Goal: Ask a question: Seek information or help from site administrators or community

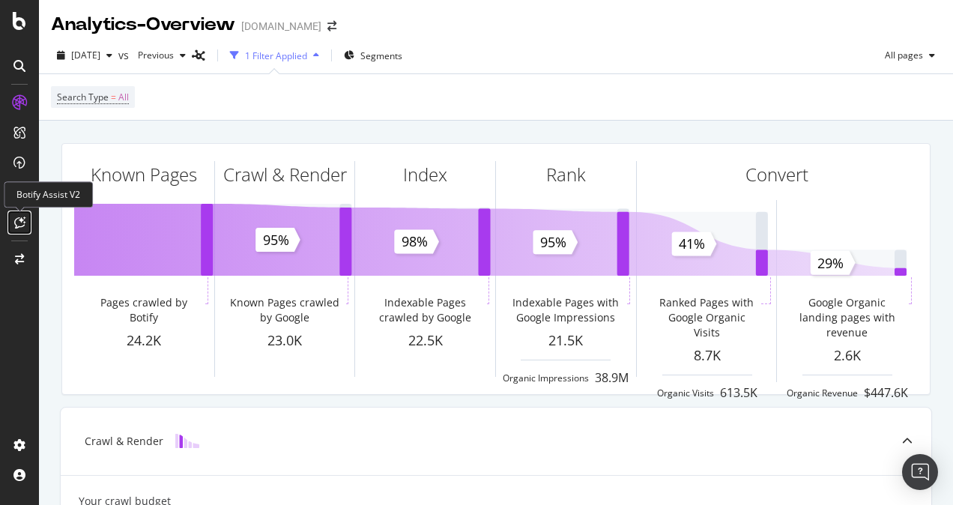
click at [19, 220] on icon at bounding box center [19, 222] width 11 height 12
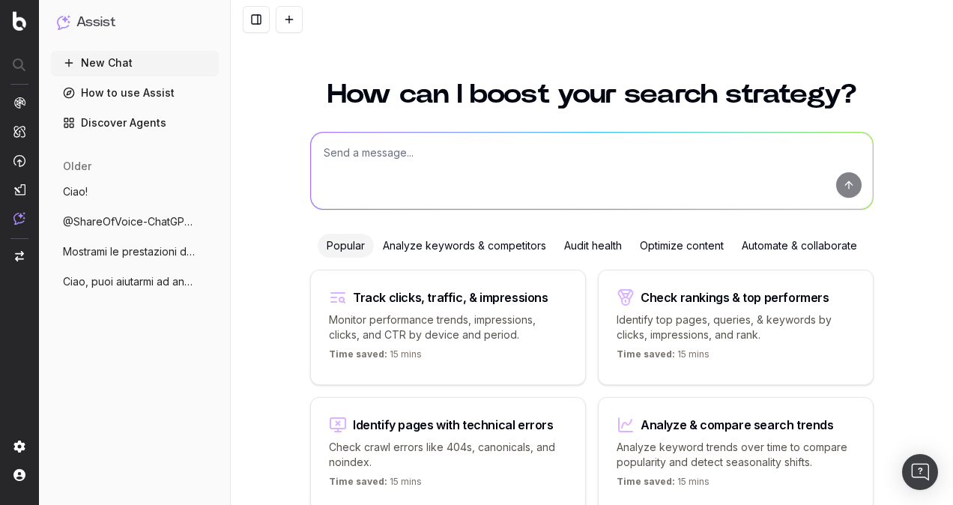
click at [449, 163] on textarea at bounding box center [592, 171] width 562 height 76
click at [756, 149] on textarea "Ciao, sai indicarmi i competitor di [DOMAIN_NAME] per il segmento "assicurazion…" at bounding box center [592, 171] width 562 height 76
click at [824, 152] on textarea "Ciao, sai indicarmi i competitor di [DOMAIN_NAME] per il segmento "assicurazion…" at bounding box center [592, 171] width 562 height 76
type textarea "Ciao, sai indicarmi i competitor di [DOMAIN_NAME] per il segmento "assicurazion…"
click at [841, 180] on button "submit" at bounding box center [848, 184] width 25 height 25
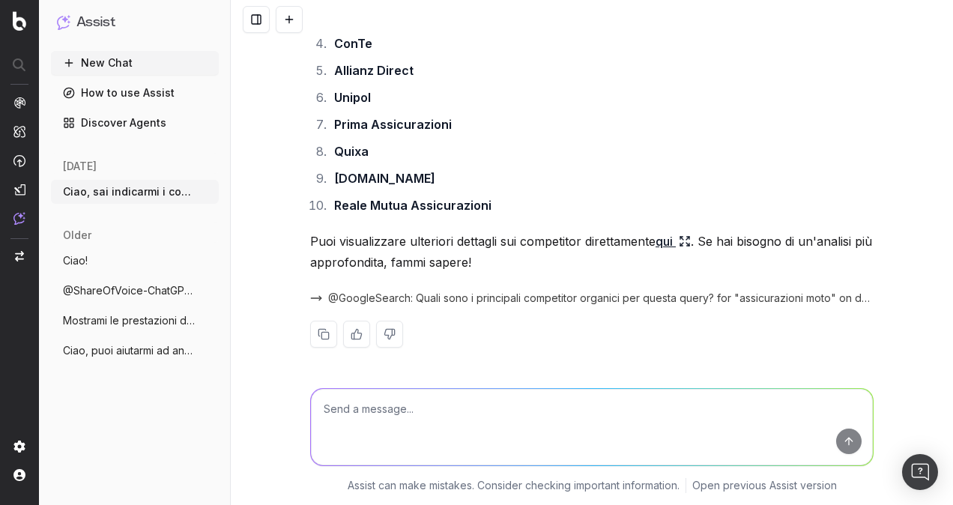
scroll to position [301, 0]
click at [667, 240] on link "qui" at bounding box center [672, 239] width 35 height 21
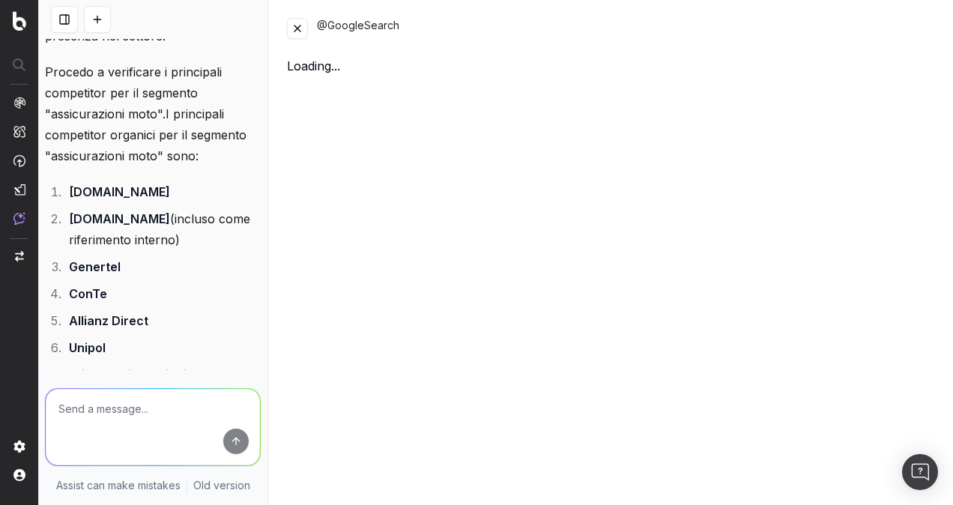
scroll to position [553, 0]
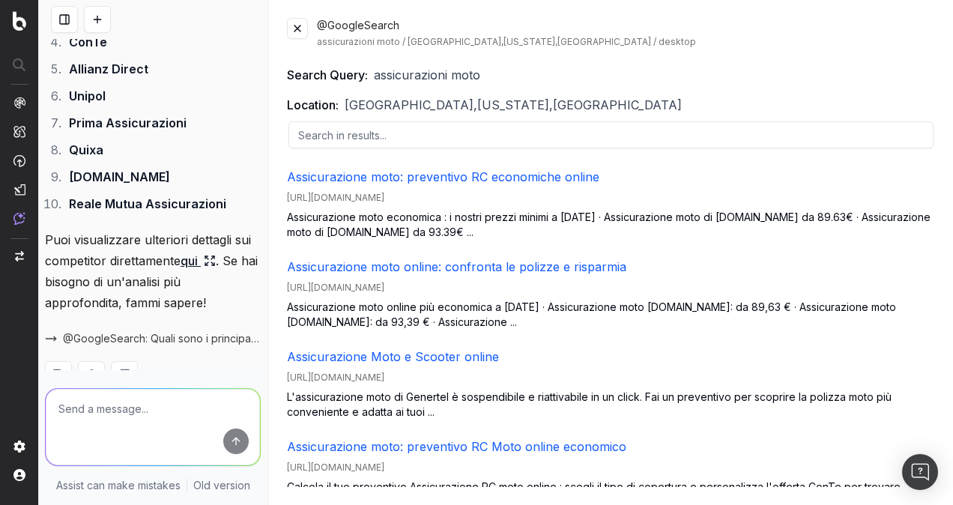
click at [463, 103] on span "[GEOGRAPHIC_DATA],[US_STATE],[GEOGRAPHIC_DATA]" at bounding box center [513, 105] width 337 height 18
click at [849, 34] on div "@GoogleSearch assicurazioni moto / [GEOGRAPHIC_DATA],[US_STATE],[GEOGRAPHIC_DAT…" at bounding box center [626, 33] width 618 height 30
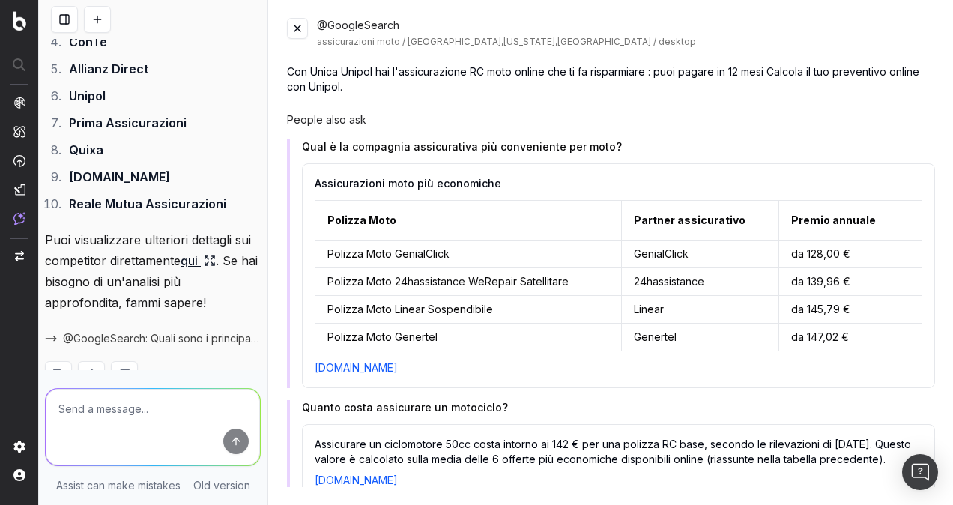
scroll to position [599, 0]
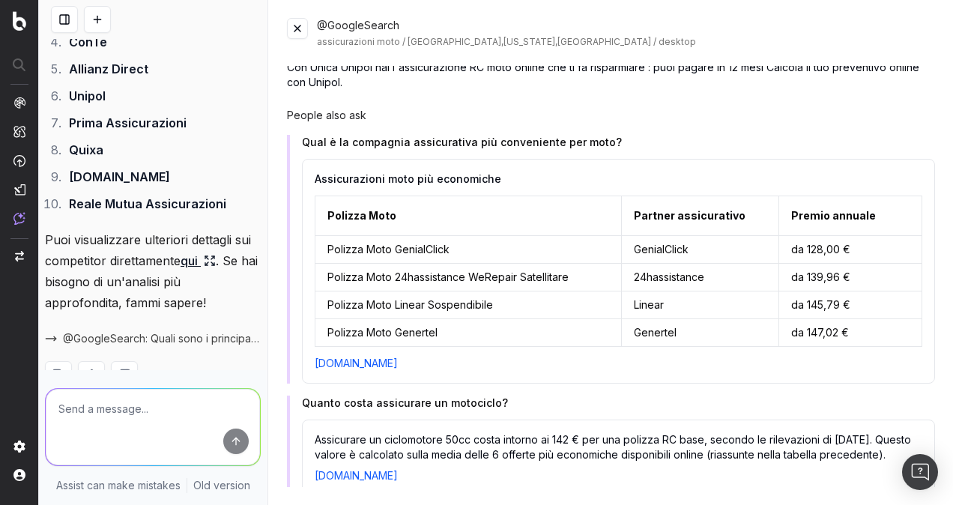
click at [575, 143] on h4 "Qual è la compagnia assicurativa più conveniente per moto?" at bounding box center [618, 142] width 633 height 15
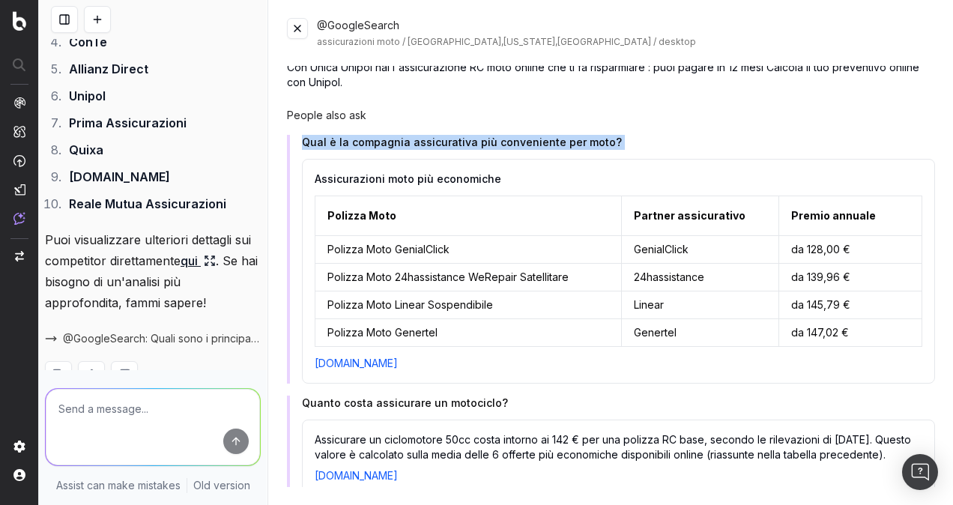
click at [575, 143] on h4 "Qual è la compagnia assicurativa più conveniente per moto?" at bounding box center [618, 142] width 633 height 15
drag, startPoint x: 575, startPoint y: 143, endPoint x: 676, endPoint y: 144, distance: 100.4
click at [676, 144] on h4 "Qual è la compagnia assicurativa più conveniente per moto?" at bounding box center [618, 142] width 633 height 15
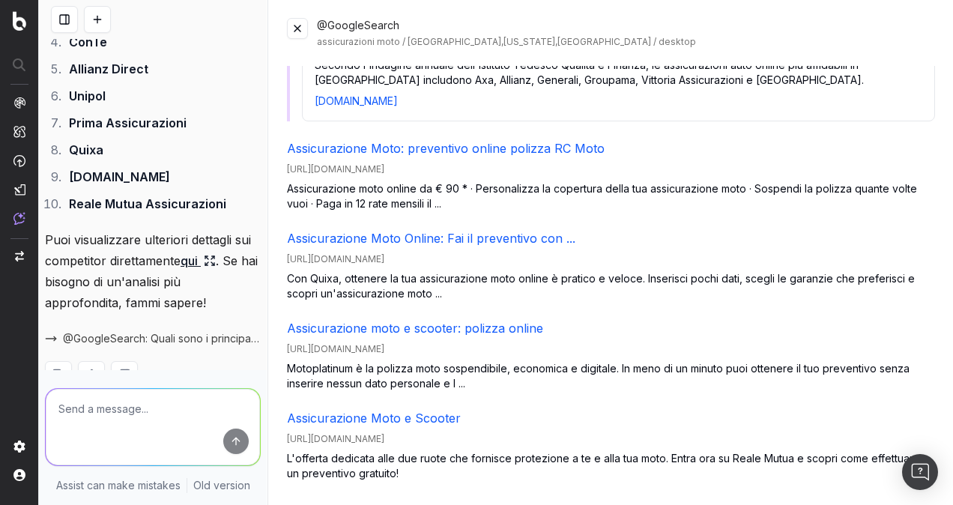
scroll to position [1267, 0]
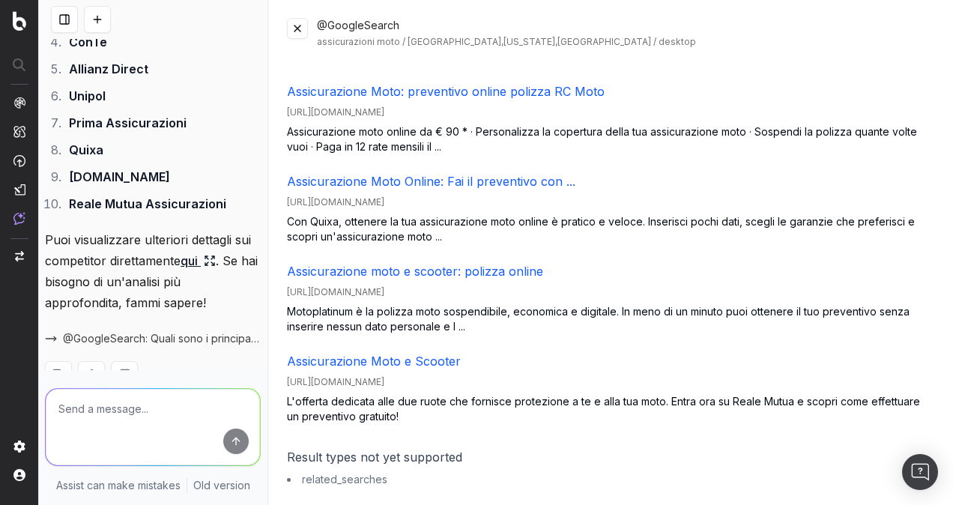
click at [299, 29] on button at bounding box center [297, 28] width 21 height 21
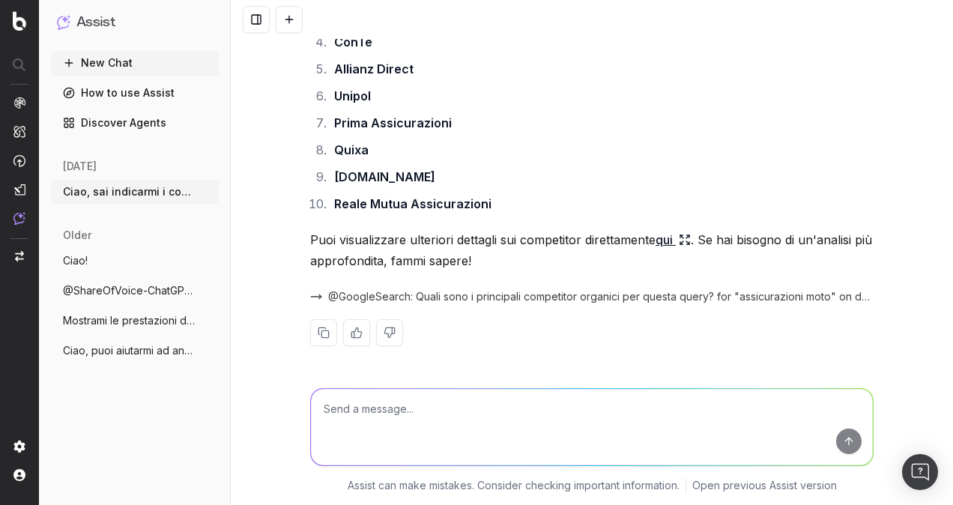
scroll to position [301, 0]
click at [533, 404] on textarea at bounding box center [592, 427] width 562 height 76
type textarea "Devo fare un'analisi del content gap, riesci a farla in modo dettagliato"
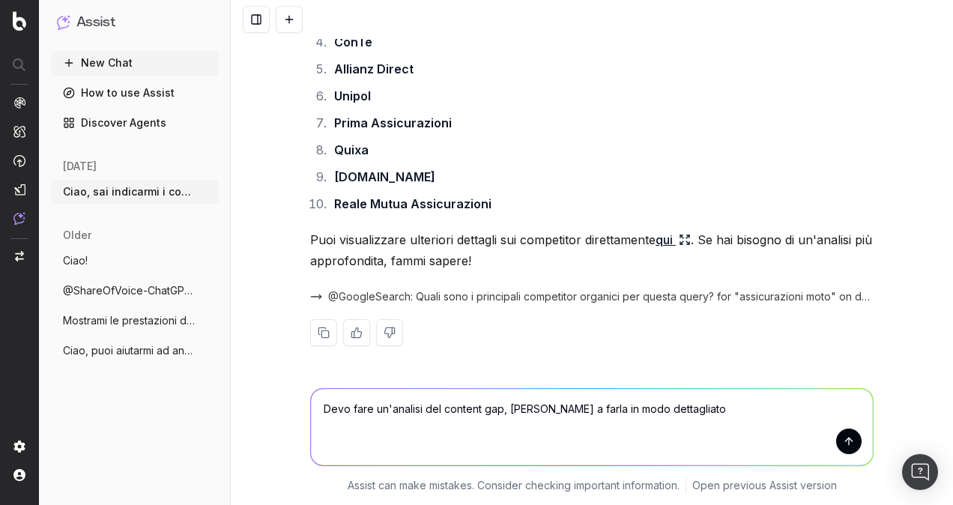
click at [533, 404] on textarea "Devo fare un'analisi del content gap, riesci a farla in modo dettagliato" at bounding box center [592, 427] width 562 height 76
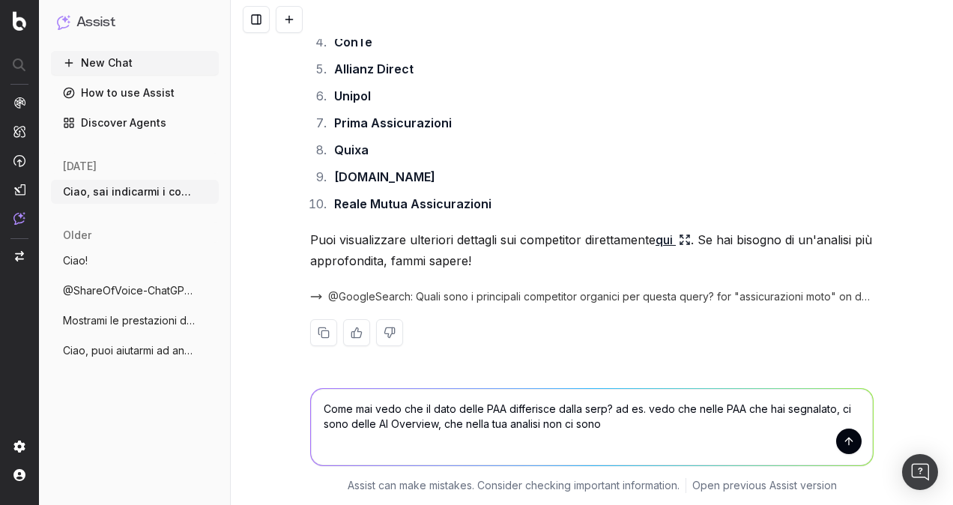
type textarea "Come mai vedo che il dato delle PAA differisce dalla serp? ad es. vedo che nell…"
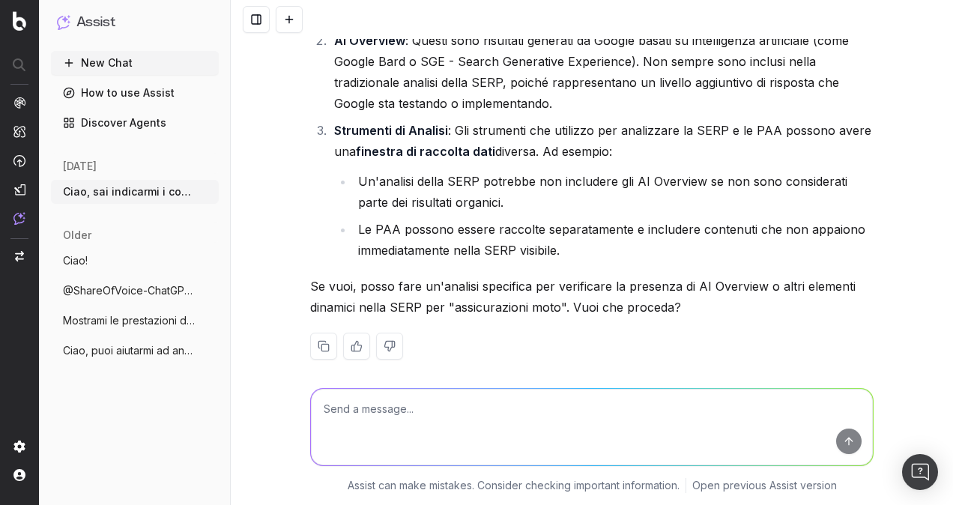
scroll to position [945, 0]
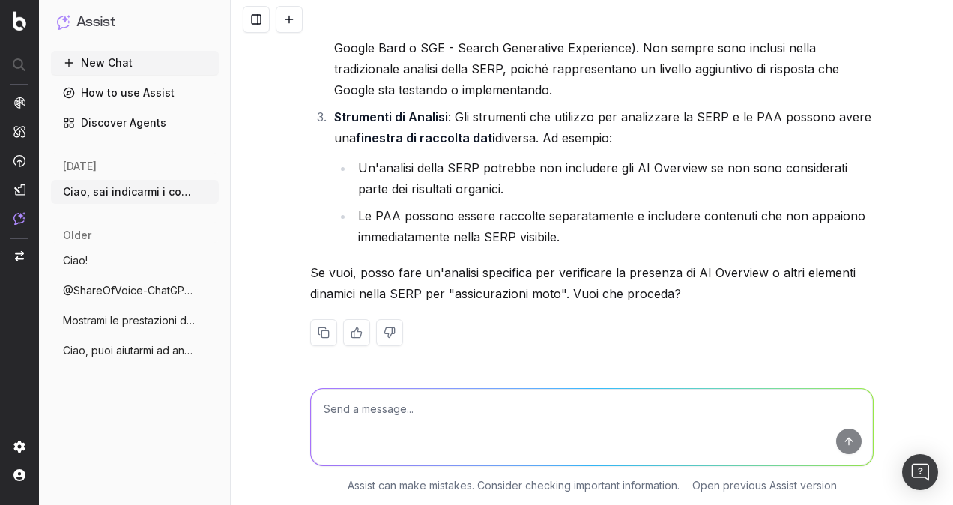
click at [658, 396] on textarea at bounding box center [592, 427] width 562 height 76
type textarea "Si grazie"
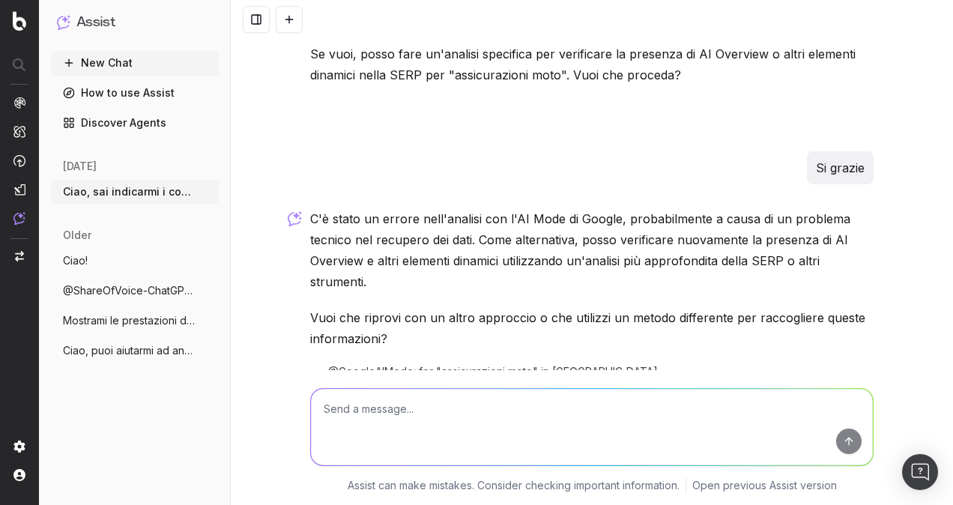
scroll to position [1236, 0]
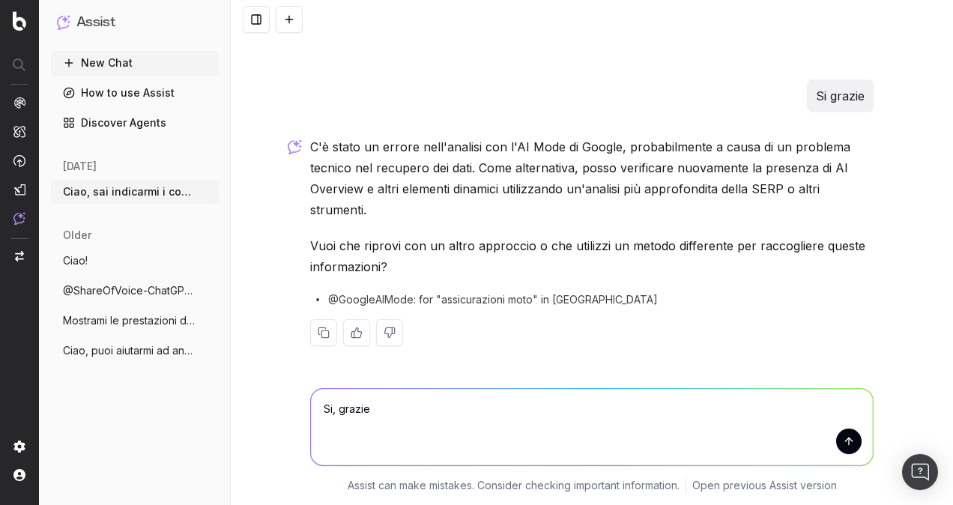
type textarea "Si, grazie."
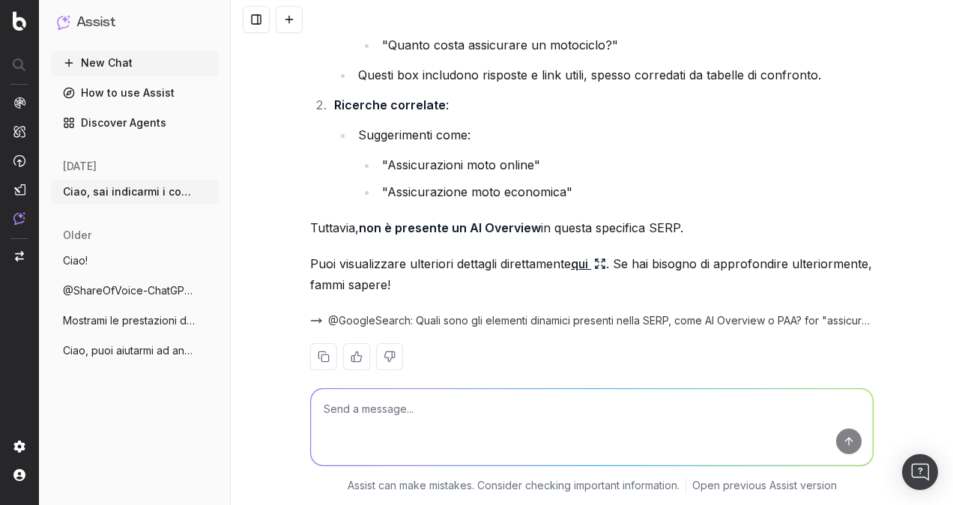
scroll to position [1775, 0]
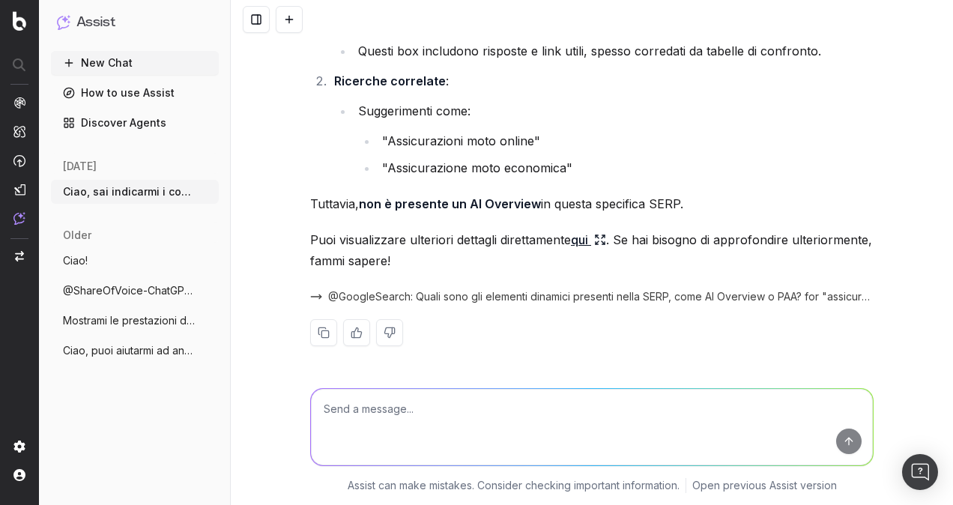
click at [784, 300] on span "@GoogleSearch: Quali sono gli elementi dinamici presenti nella SERP, come AI Ov…" at bounding box center [600, 296] width 545 height 15
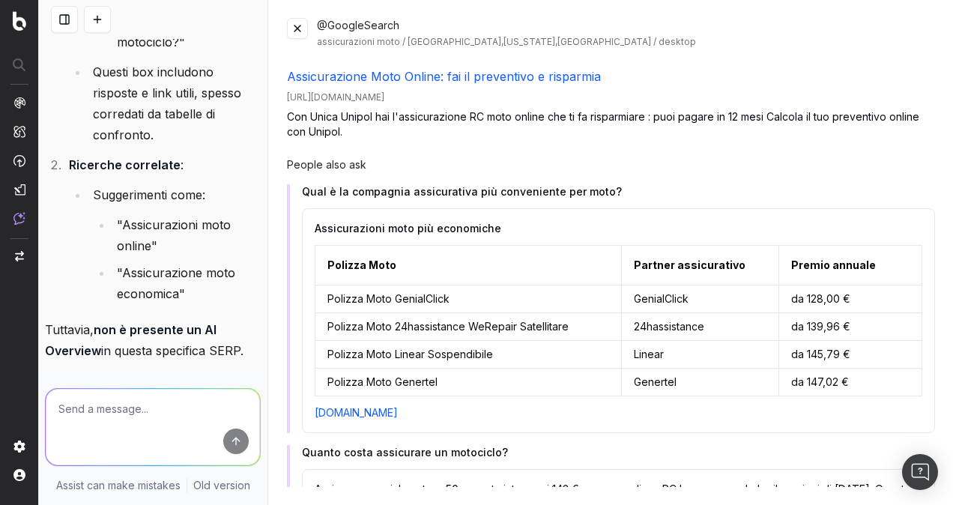
scroll to position [524, 0]
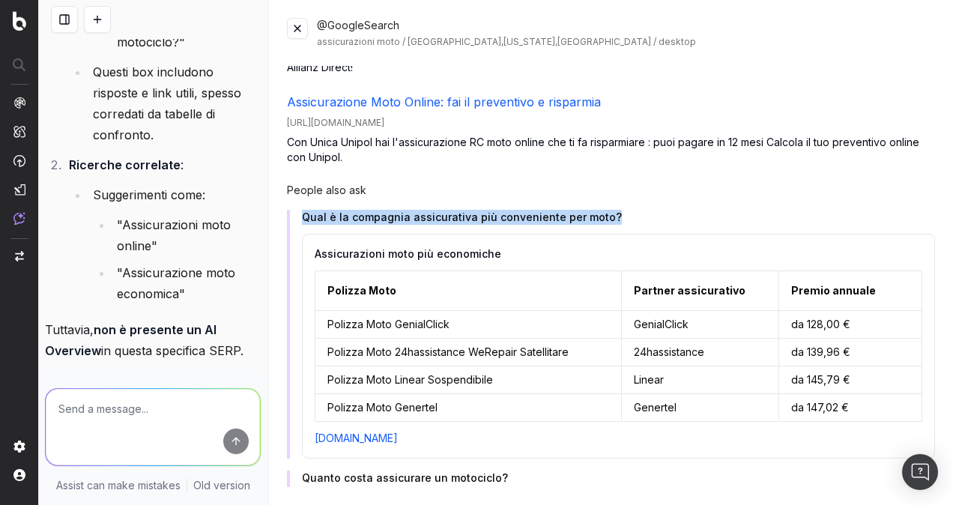
drag, startPoint x: 620, startPoint y: 217, endPoint x: 305, endPoint y: 222, distance: 315.4
click at [305, 222] on h4 "Qual è la compagnia assicurativa più conveniente per moto?" at bounding box center [618, 217] width 633 height 15
copy h4 "Qual è la compagnia assicurativa più conveniente per moto?"
click at [297, 32] on button at bounding box center [297, 28] width 21 height 21
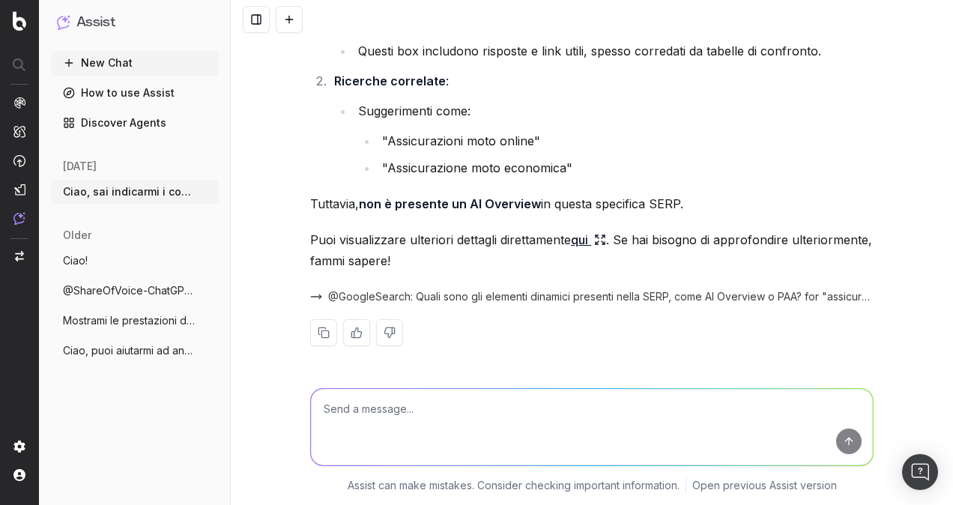
scroll to position [1775, 0]
click at [459, 416] on textarea at bounding box center [592, 427] width 562 height 76
paste textarea "Qual è la compagnia assicurativa più conveniente per moto?"
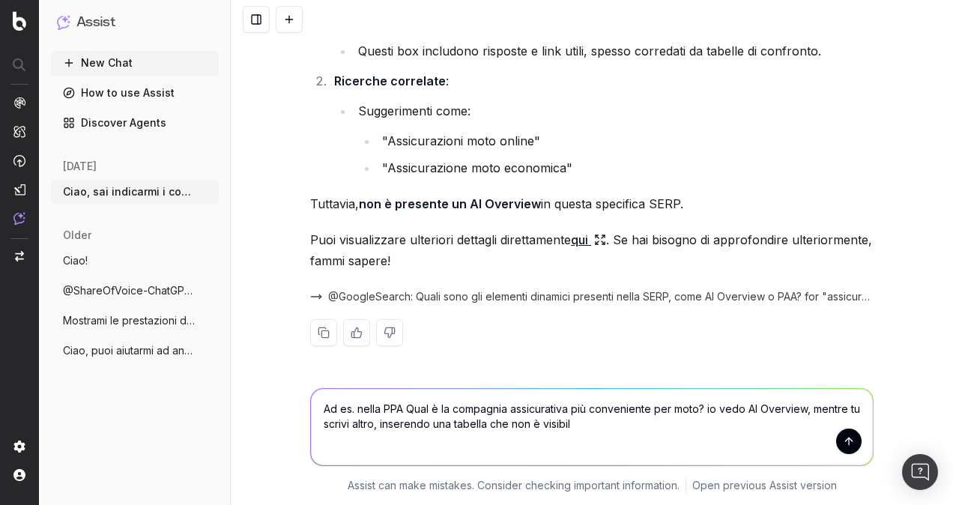
type textarea "Ad es. nella PPA Qual è la compagnia assicurativa più conveniente per moto? io …"
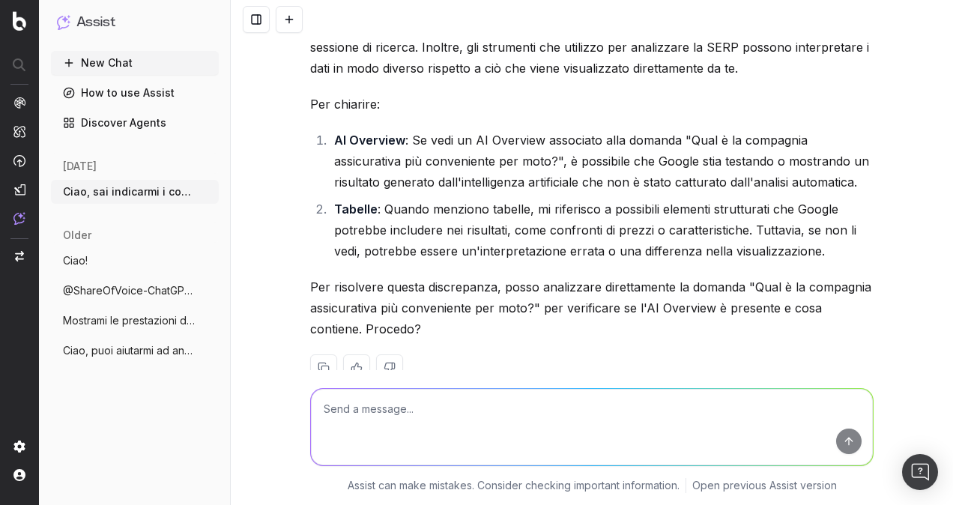
scroll to position [2249, 0]
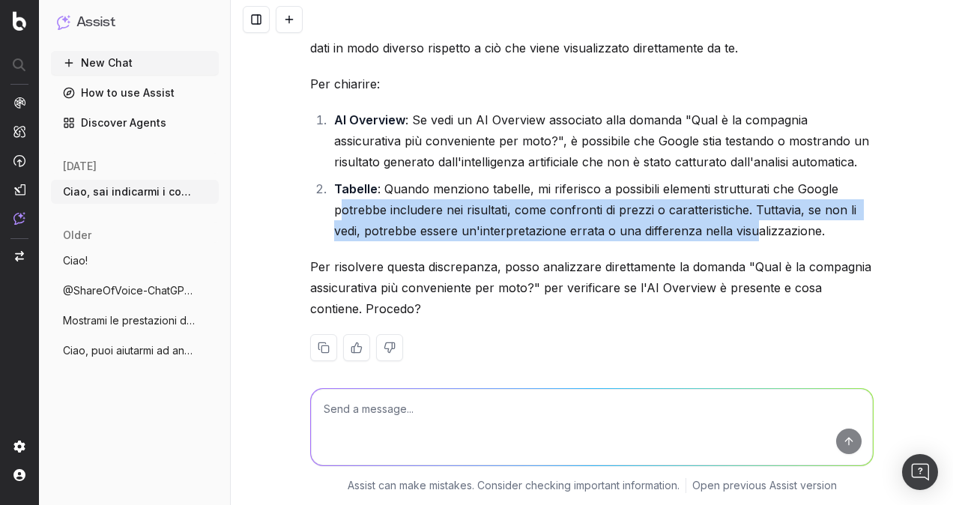
drag, startPoint x: 337, startPoint y: 211, endPoint x: 743, endPoint y: 226, distance: 406.3
click at [743, 226] on li "Tabelle : Quando menziono tabelle, mi riferisco a possibili elementi strutturat…" at bounding box center [602, 209] width 544 height 63
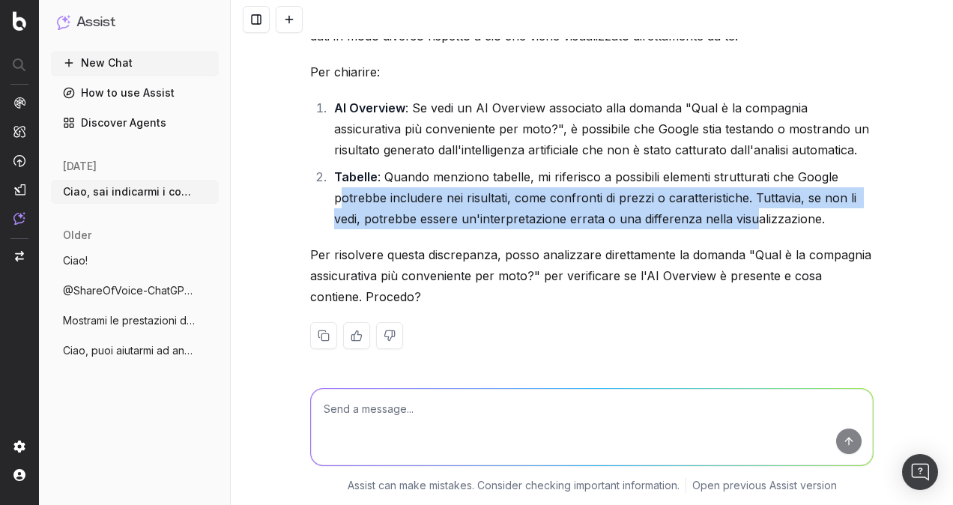
scroll to position [2264, 0]
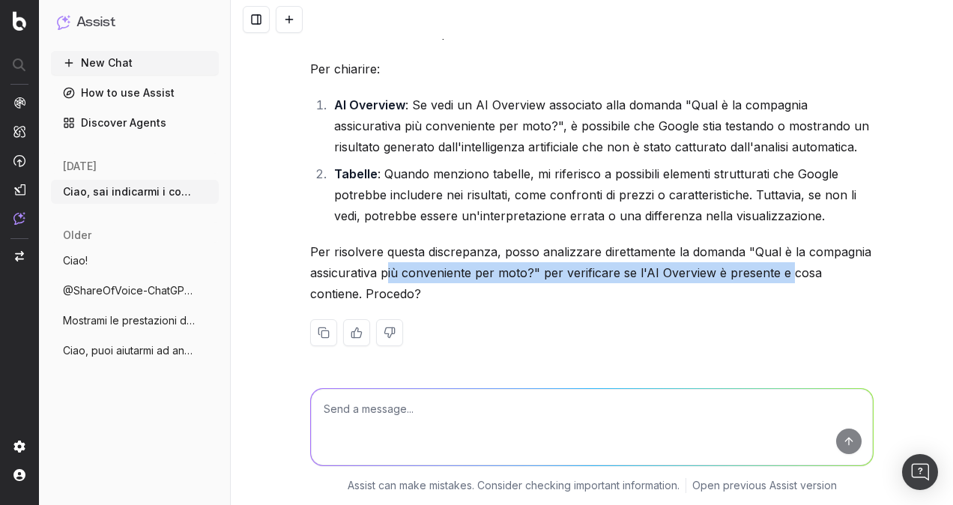
drag, startPoint x: 379, startPoint y: 277, endPoint x: 781, endPoint y: 268, distance: 401.6
click at [781, 268] on p "Per risolvere questa discrepanza, posso analizzare direttamente la domanda "Qua…" at bounding box center [591, 272] width 563 height 63
click at [678, 271] on p "Per risolvere questa discrepanza, posso analizzare direttamente la domanda "Qua…" at bounding box center [591, 272] width 563 height 63
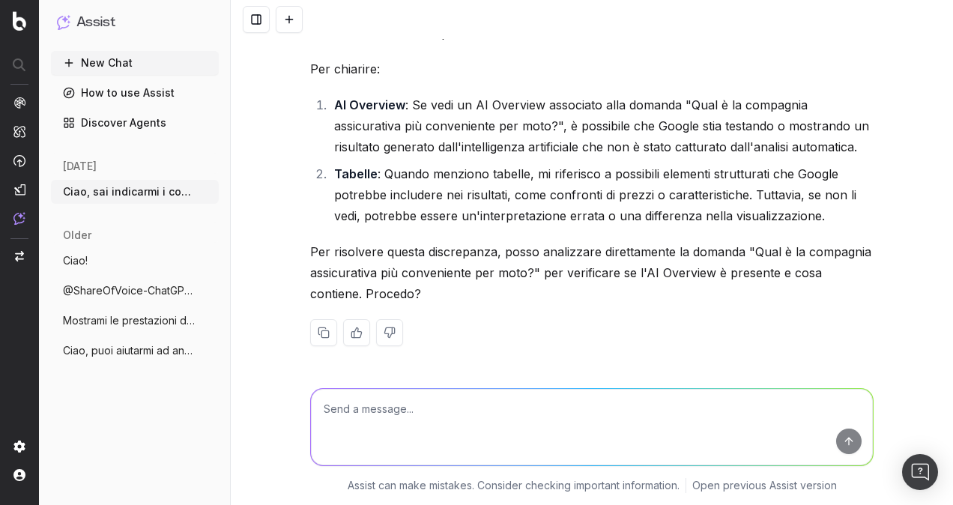
click at [578, 422] on textarea at bounding box center [592, 427] width 562 height 76
type textarea "No, grazie"
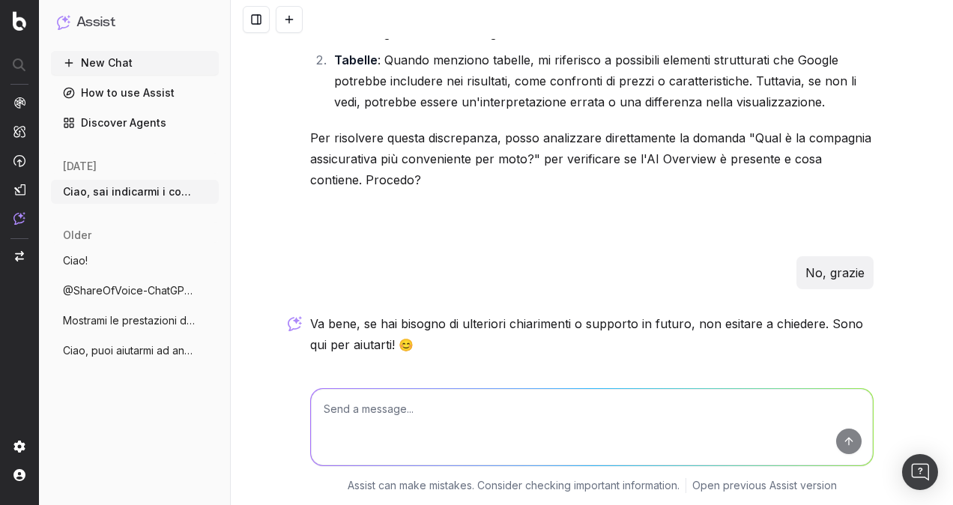
scroll to position [2428, 0]
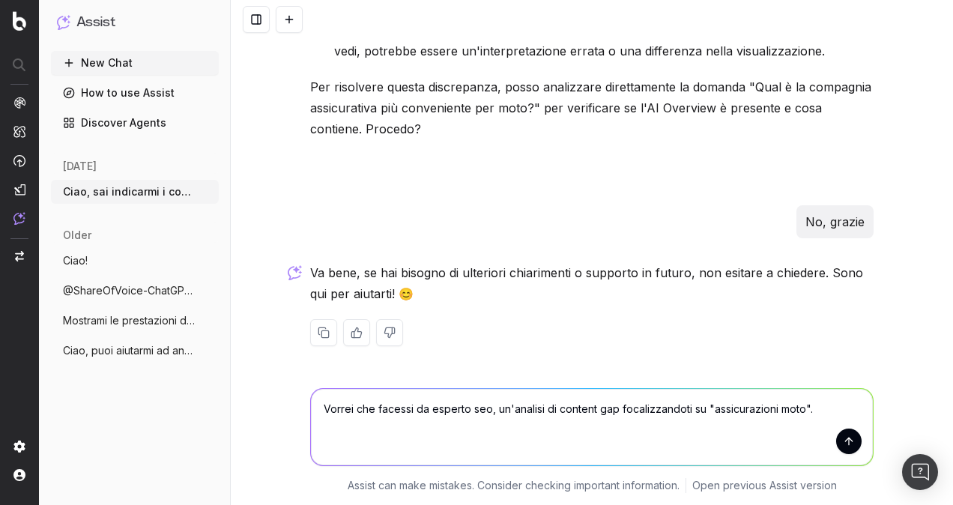
click at [610, 407] on textarea "Vorrei che facessi da esperto seo, un'analisi di content gap focalizzandoti su …" at bounding box center [592, 427] width 562 height 76
type textarea "Vorrei che facessi da esperto seo, un'analisi di content gap per segugio.it foc…"
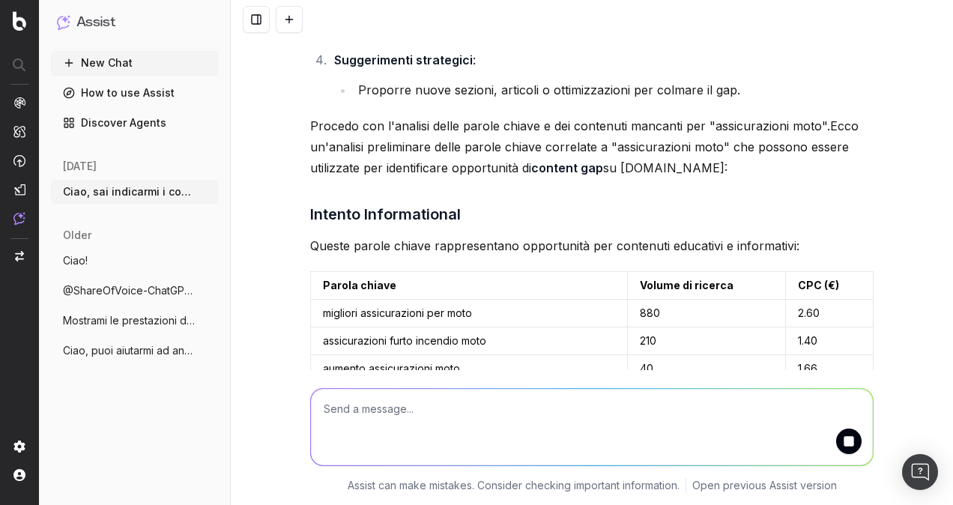
scroll to position [3243, 0]
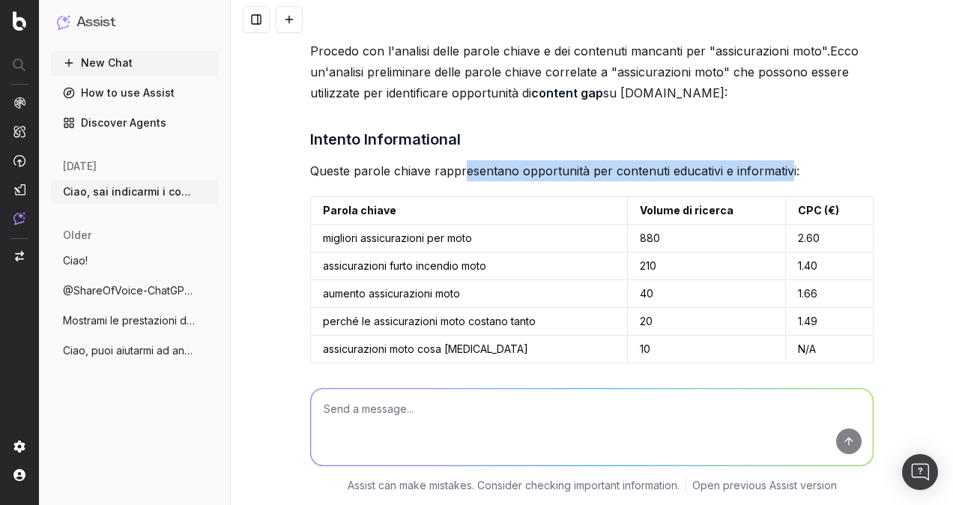
drag, startPoint x: 781, startPoint y: 149, endPoint x: 457, endPoint y: 133, distance: 324.0
click at [457, 133] on div "Per eseguire un'analisi di content gap per segugio.it focalizzata su "assicuraz…" at bounding box center [591, 312] width 563 height 1359
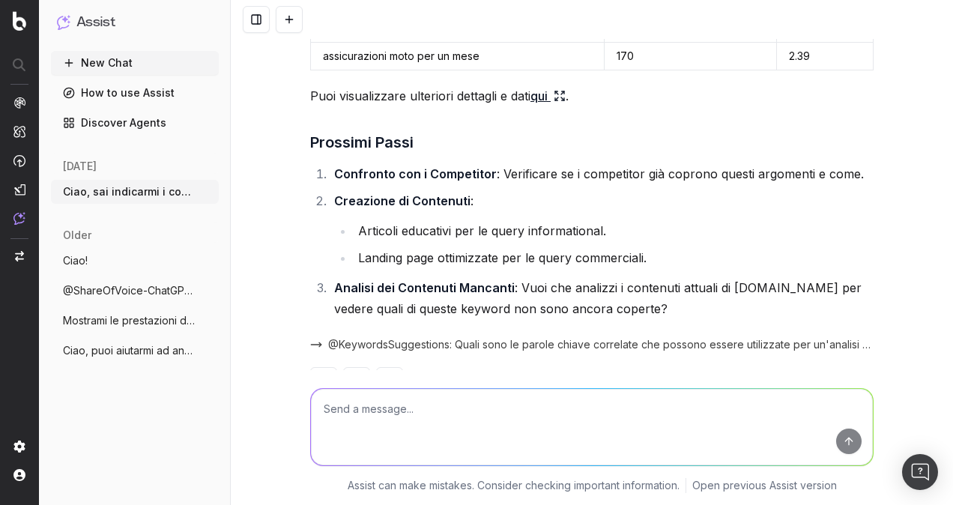
scroll to position [3840, 0]
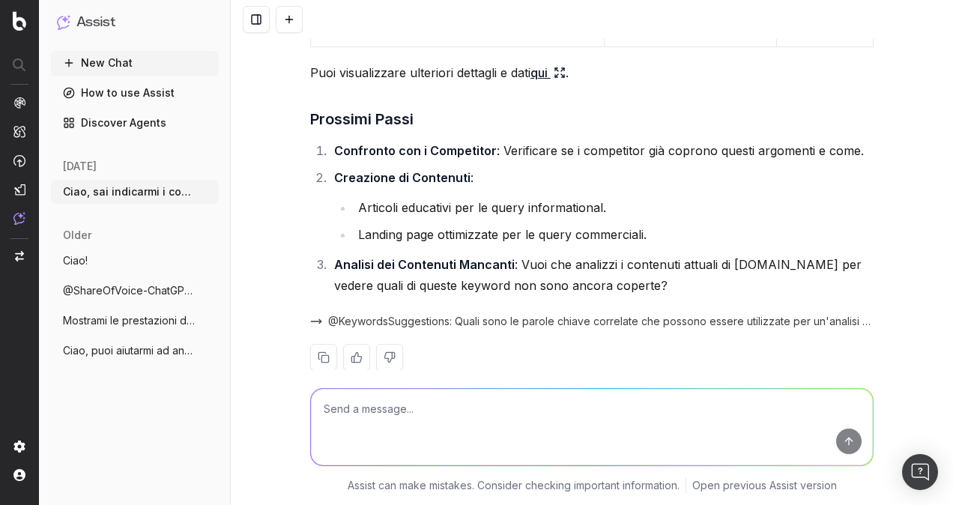
click at [484, 396] on textarea at bounding box center [592, 427] width 562 height 76
type textarea "Quindi segugio non copre questi argomenti?"
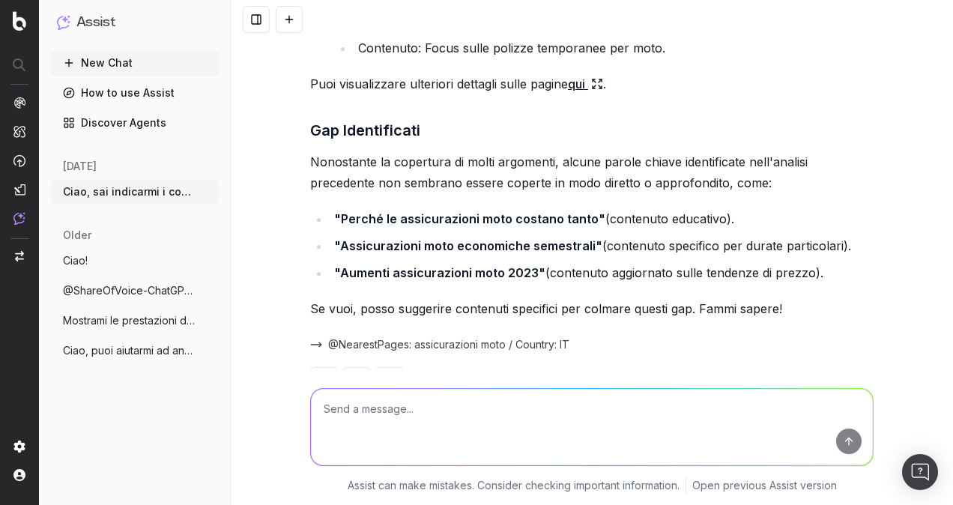
scroll to position [4631, 0]
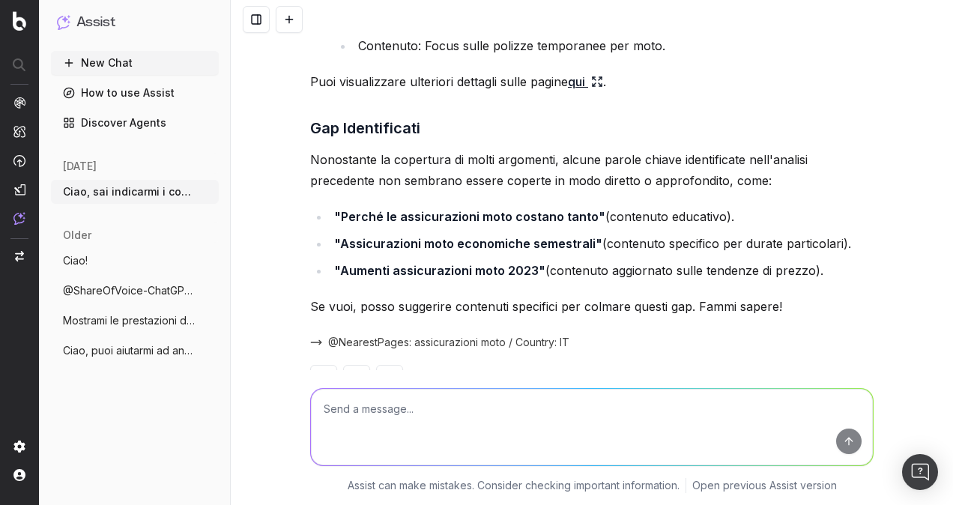
click at [671, 411] on textarea at bounding box center [592, 427] width 562 height 76
click at [614, 410] on textarea "Si approfondisci i gap individuati, inserendo le keywords e i volumi di ricerca." at bounding box center [592, 427] width 562 height 76
type textarea "Si approfondisci i gap individuati, inserendo le keywords e i loro volumi di ri…"
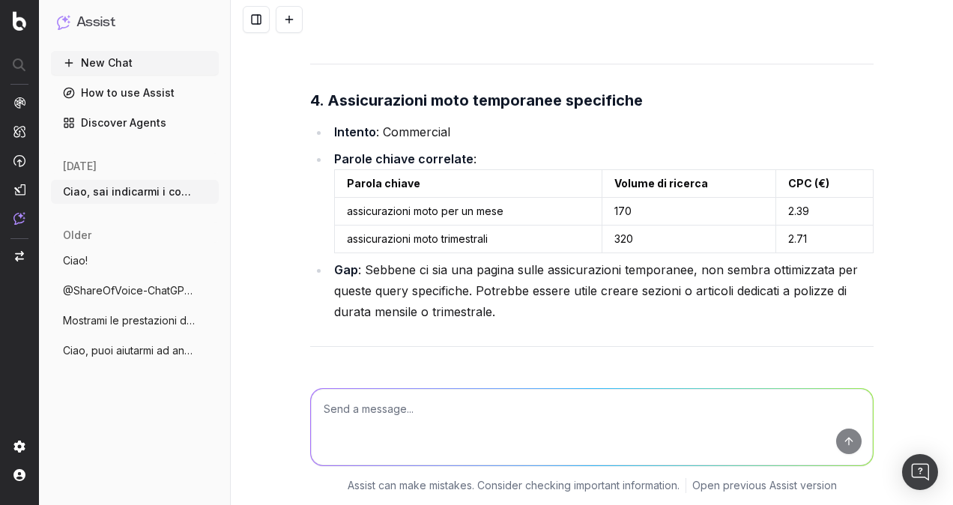
scroll to position [5929, 0]
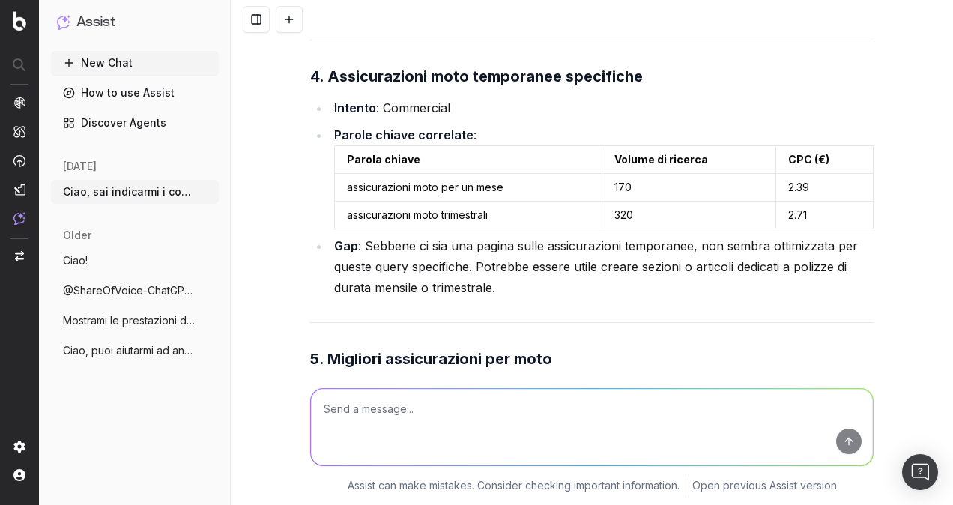
click at [465, 201] on td "assicurazioni moto trimestrali" at bounding box center [468, 215] width 267 height 28
drag, startPoint x: 465, startPoint y: 159, endPoint x: 586, endPoint y: 189, distance: 124.3
click at [586, 235] on li "Gap : Sebbene ci sia una pagina sulle assicurazioni temporanee, non sembra otti…" at bounding box center [602, 266] width 544 height 63
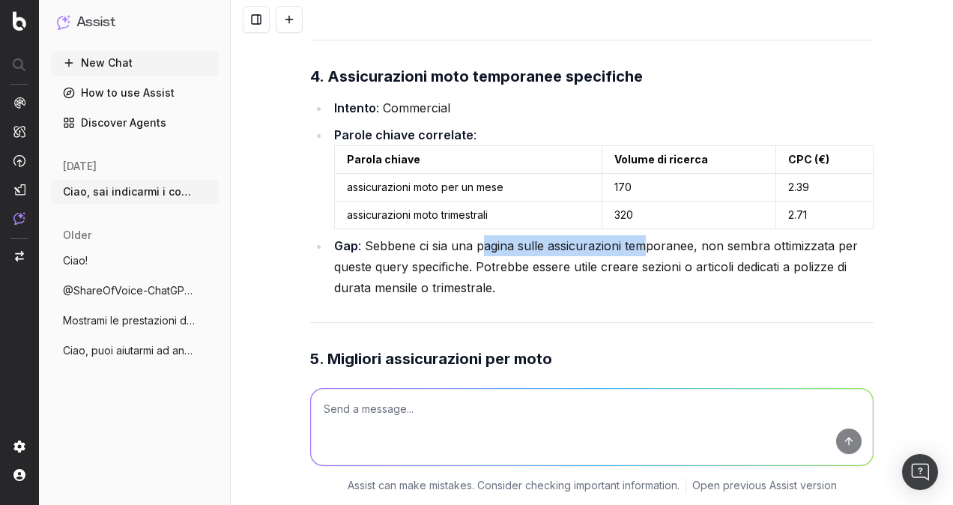
drag, startPoint x: 479, startPoint y: 196, endPoint x: 640, endPoint y: 196, distance: 161.8
click at [640, 235] on li "Gap : Sebbene ci sia una pagina sulle assicurazioni temporanee, non sembra otti…" at bounding box center [602, 266] width 544 height 63
click at [640, 237] on li "Gap : Sebbene ci sia una pagina sulle assicurazioni temporanee, non sembra otti…" at bounding box center [602, 266] width 544 height 63
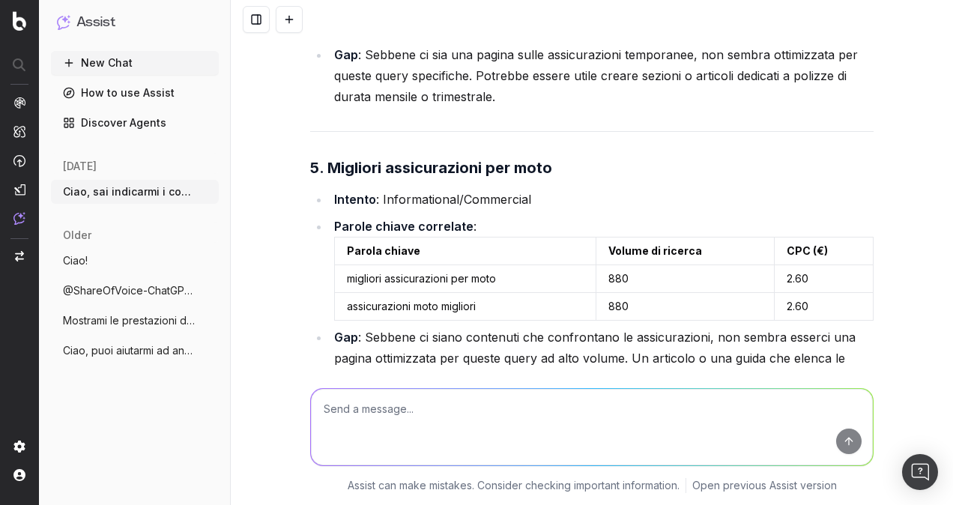
scroll to position [6154, 0]
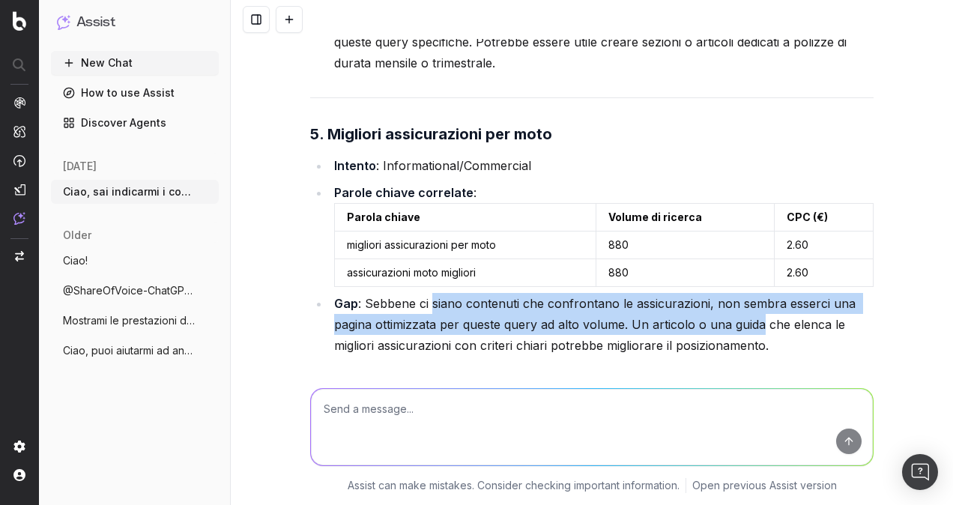
drag, startPoint x: 427, startPoint y: 246, endPoint x: 754, endPoint y: 273, distance: 328.4
click at [754, 293] on li "Gap : Sebbene ci siano contenuti che confrontano le assicurazioni, non sembra e…" at bounding box center [602, 324] width 544 height 63
click at [730, 293] on li "Gap : Sebbene ci siano contenuti che confrontano le assicurazioni, non sembra e…" at bounding box center [602, 324] width 544 height 63
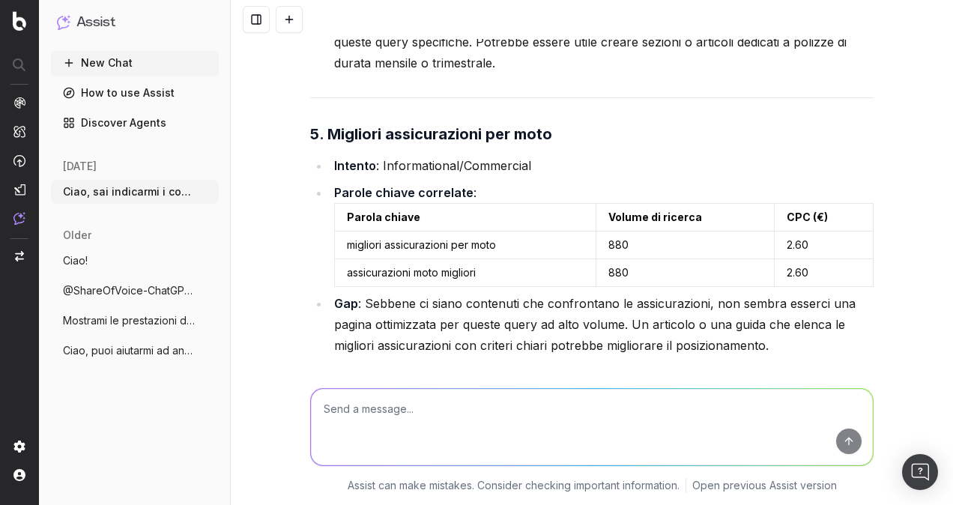
click at [703, 293] on li "Gap : Sebbene ci siano contenuti che confrontano le assicurazioni, non sembra e…" at bounding box center [602, 324] width 544 height 63
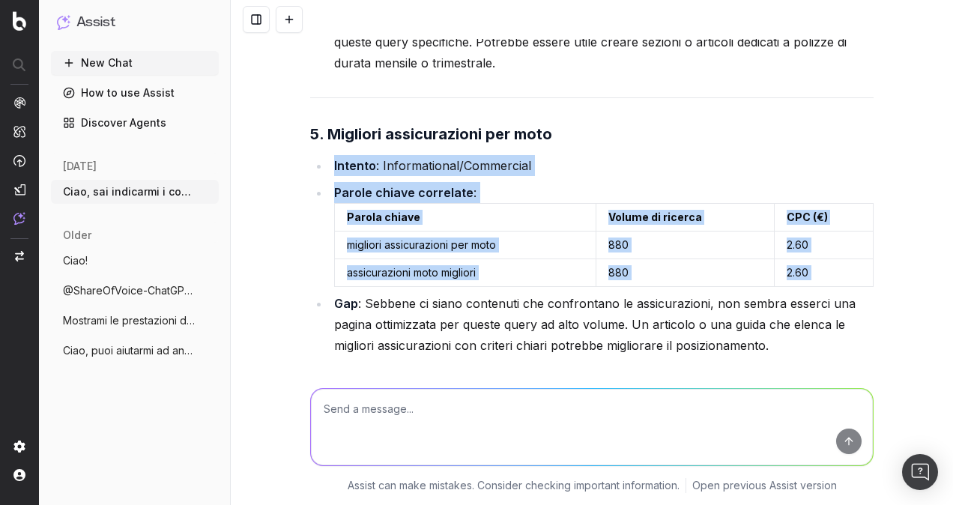
click at [703, 293] on li "Gap : Sebbene ci siano contenuti che confrontano le assicurazioni, non sembra e…" at bounding box center [602, 324] width 544 height 63
drag, startPoint x: 703, startPoint y: 293, endPoint x: 491, endPoint y: 284, distance: 212.2
click at [491, 293] on li "Gap : Sebbene ci siano contenuti che confrontano le assicurazioni, non sembra e…" at bounding box center [602, 324] width 544 height 63
click at [499, 293] on li "Gap : Sebbene ci siano contenuti che confrontano le assicurazioni, non sembra e…" at bounding box center [602, 324] width 544 height 63
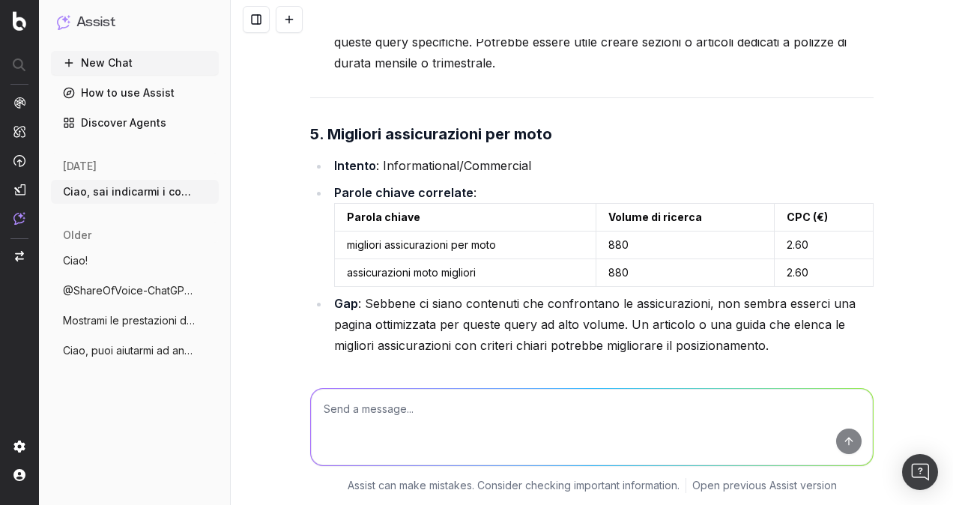
click at [479, 231] on td "migliori assicurazioni per moto" at bounding box center [465, 245] width 261 height 28
copy td "migliori assicurazioni per moto"
click at [554, 293] on li "Gap : Sebbene ci siano contenuti che confrontano le assicurazioni, non sembra e…" at bounding box center [602, 324] width 544 height 63
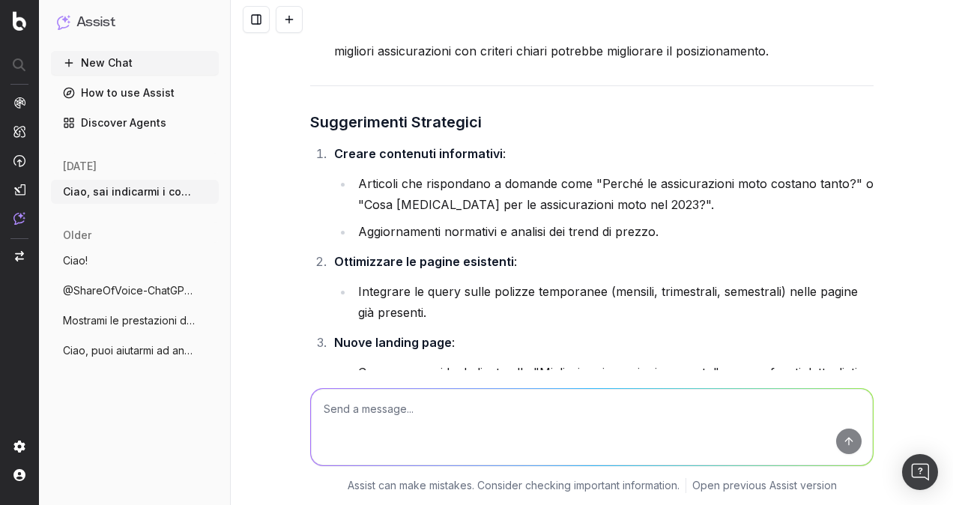
scroll to position [6453, 0]
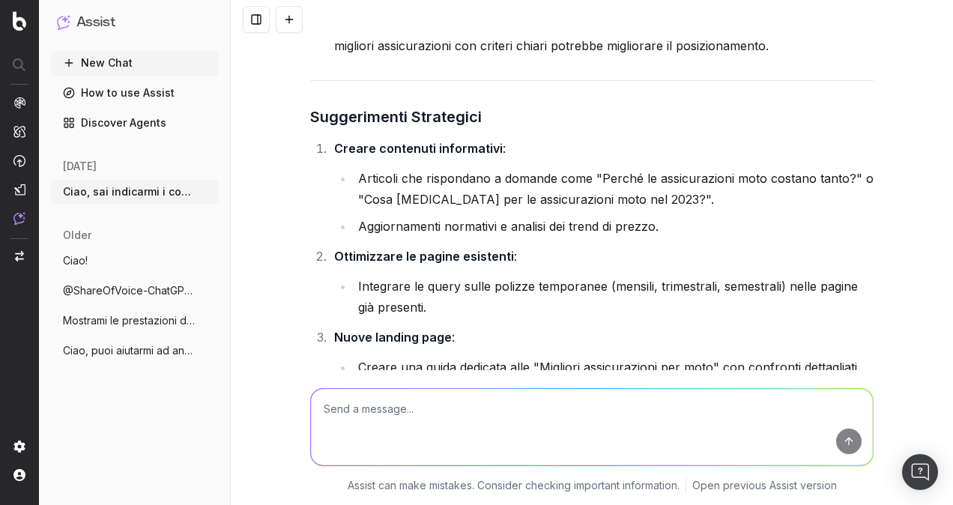
click at [587, 216] on li "Aggiornamenti normativi e analisi dei trend di prezzo." at bounding box center [614, 226] width 520 height 21
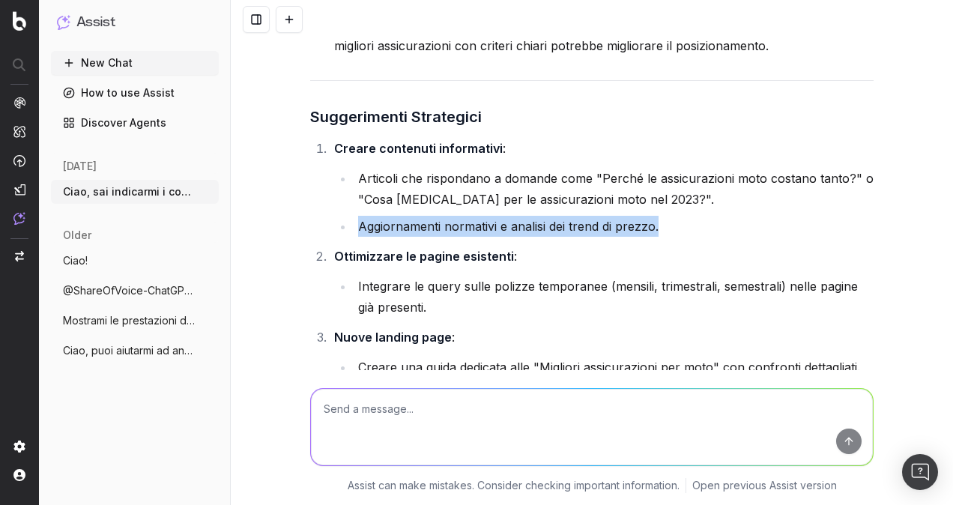
click at [587, 216] on li "Aggiornamenti normativi e analisi dei trend di prezzo." at bounding box center [614, 226] width 520 height 21
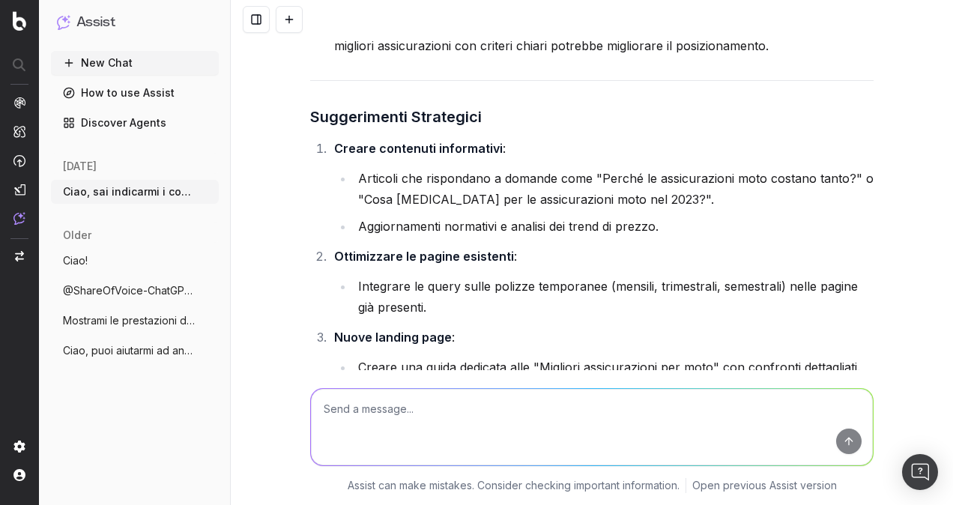
drag, startPoint x: 587, startPoint y: 171, endPoint x: 587, endPoint y: 222, distance: 50.9
click at [587, 246] on li "Ottimizzare le pagine esistenti : Integrare le query sulle polizze temporanee (…" at bounding box center [602, 282] width 544 height 72
click at [399, 276] on li "Integrare le query sulle polizze temporanee (mensili, trimestrali, semestrali) …" at bounding box center [614, 297] width 520 height 42
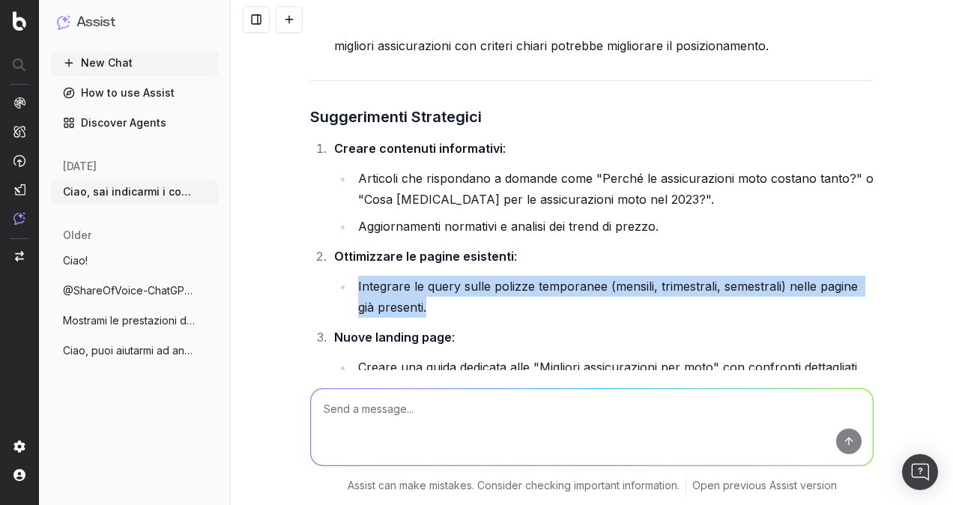
click at [399, 276] on li "Integrare le query sulle polizze temporanee (mensili, trimestrali, semestrali) …" at bounding box center [614, 297] width 520 height 42
drag, startPoint x: 399, startPoint y: 237, endPoint x: 542, endPoint y: 243, distance: 143.9
click at [542, 276] on li "Integrare le query sulle polizze temporanee (mensili, trimestrali, semestrali) …" at bounding box center [614, 297] width 520 height 42
click at [529, 267] on ol "Creare contenuti informativi : Articoli che rispondano a domande come "Perché l…" at bounding box center [591, 258] width 563 height 240
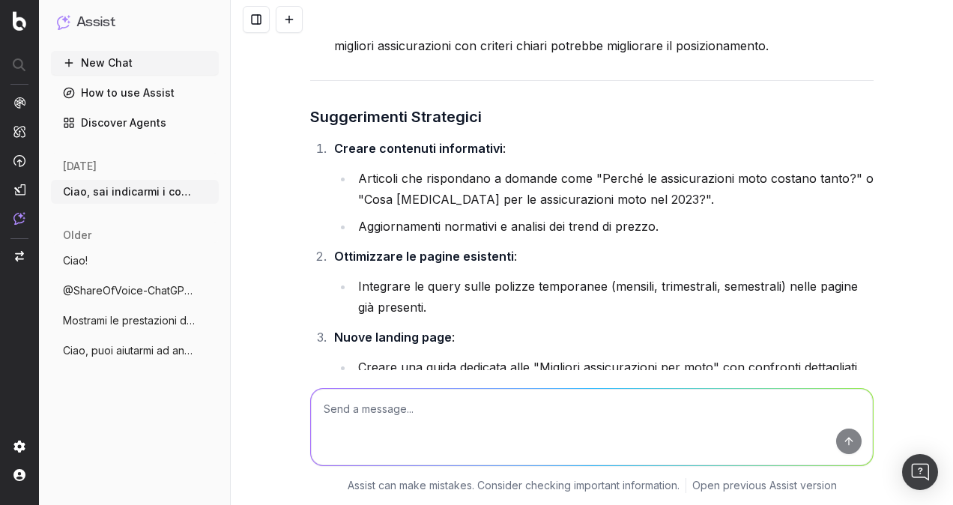
click at [500, 357] on li "Creare una guida dedicata alle "Migliori assicurazioni per moto" con confronti …" at bounding box center [614, 367] width 520 height 21
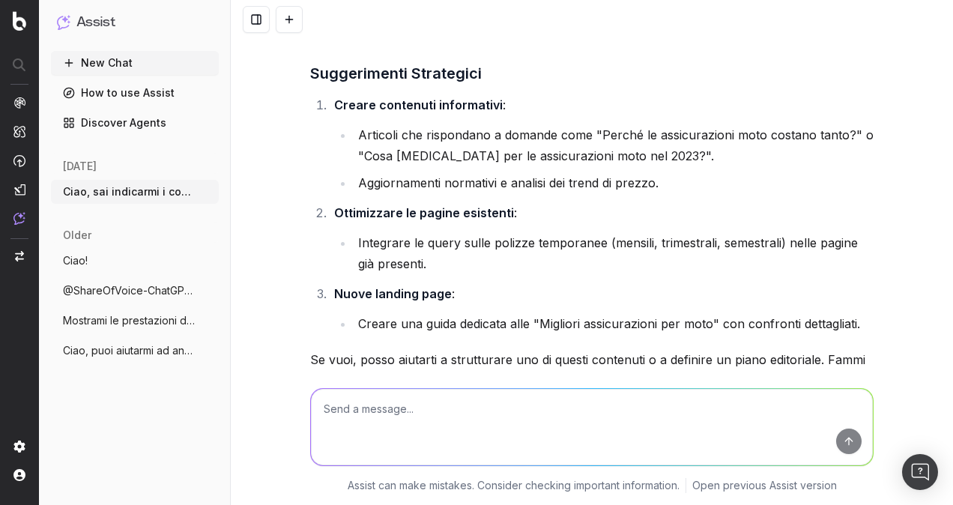
scroll to position [6532, 0]
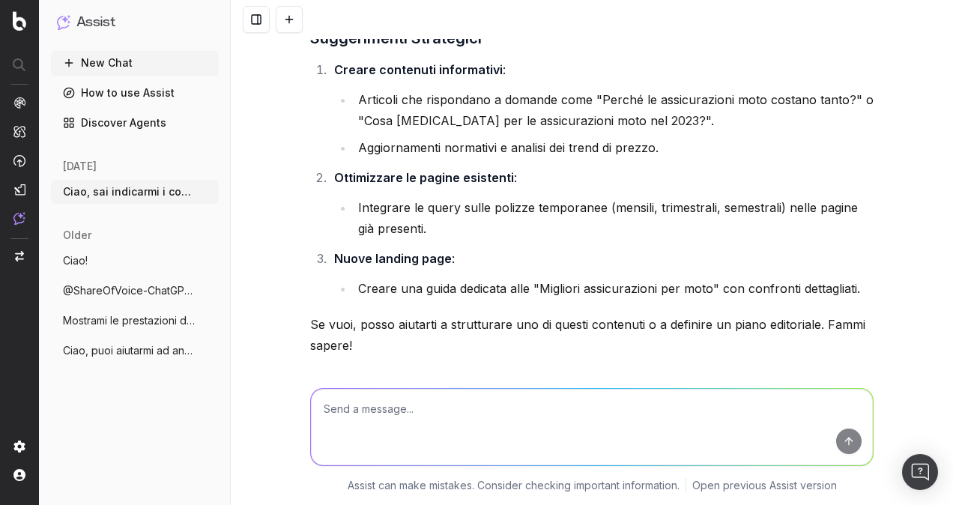
click at [518, 400] on textarea at bounding box center [592, 427] width 562 height 76
type textarea "vorrei degli spunti su alcune faq da creare che siano però ad alto volume di tr…"
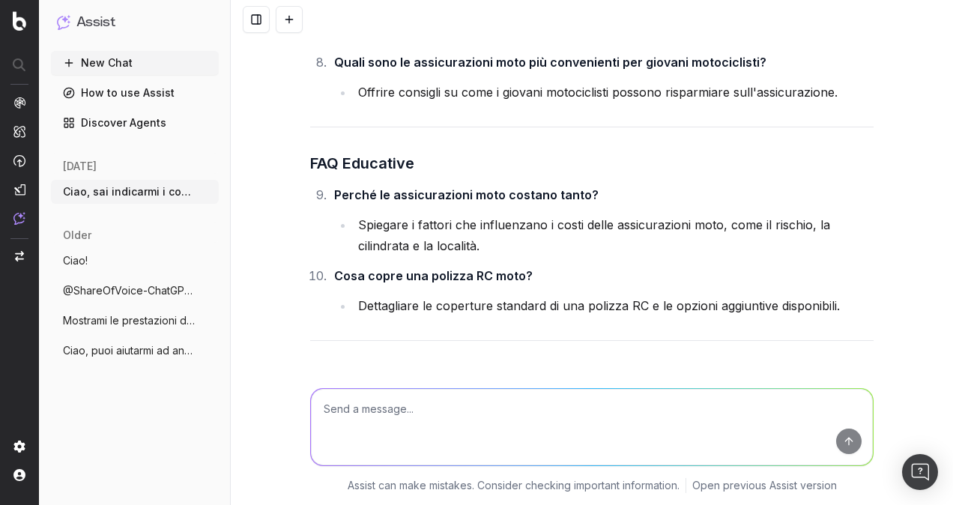
scroll to position [7754, 0]
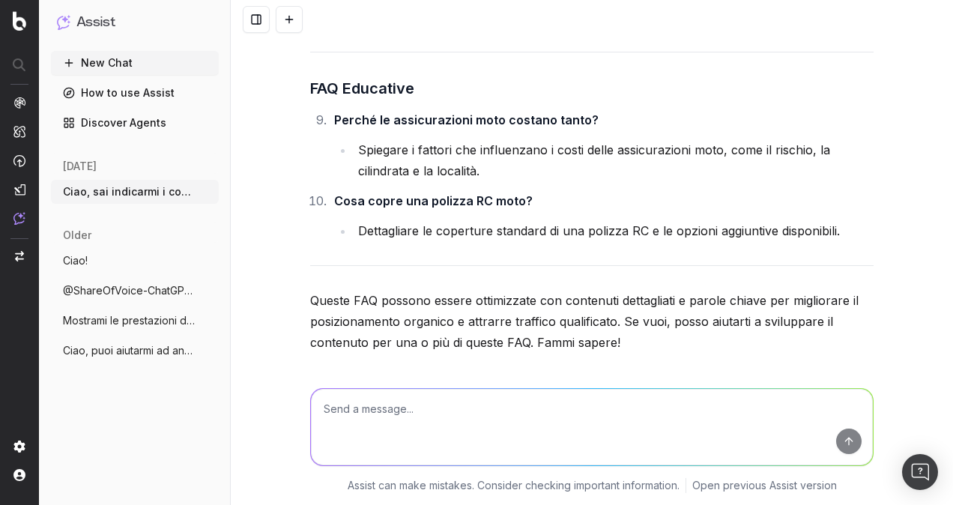
drag, startPoint x: 594, startPoint y: 70, endPoint x: 394, endPoint y: 76, distance: 200.1
click at [394, 109] on li "Perché le assicurazioni moto costano tanto? Spiegare i fattori che influenzano …" at bounding box center [602, 145] width 544 height 72
click at [398, 112] on strong "Perché le assicurazioni moto costano tanto?" at bounding box center [466, 119] width 264 height 15
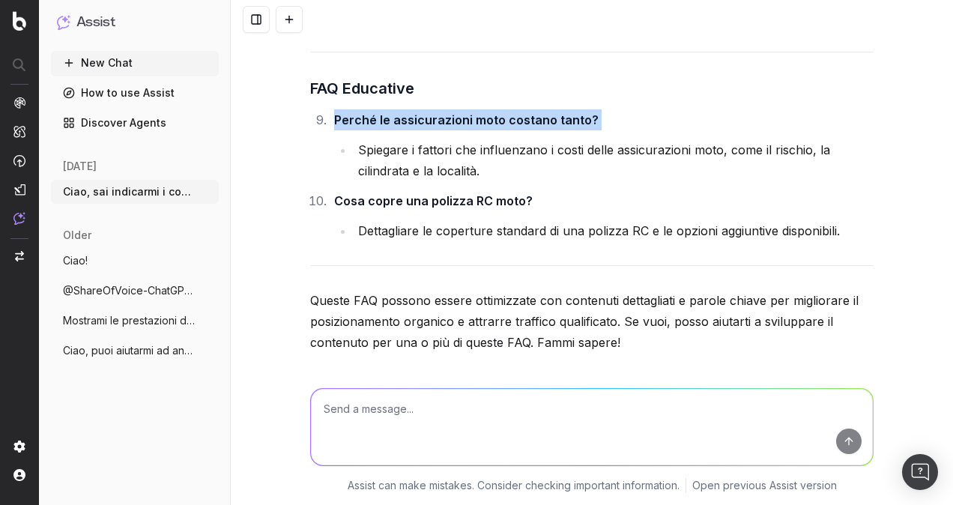
click at [398, 112] on strong "Perché le assicurazioni moto costano tanto?" at bounding box center [466, 119] width 264 height 15
copy strong "Perché le assicurazioni moto costano tanto?"
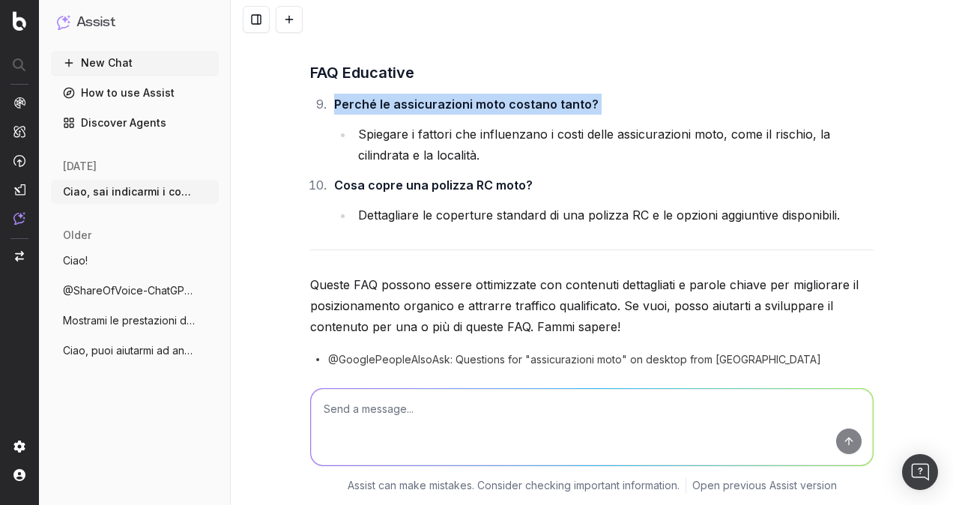
scroll to position [7777, 0]
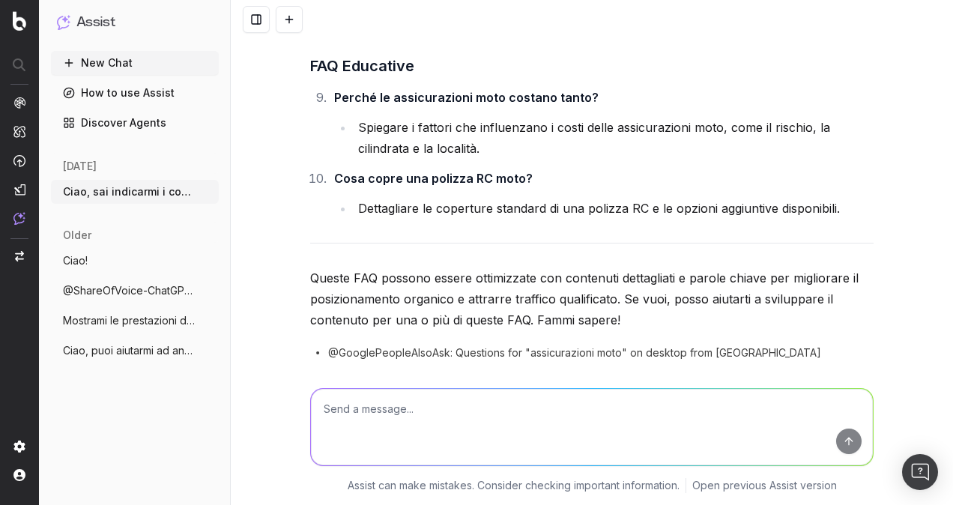
click at [520, 404] on textarea at bounding box center [592, 427] width 562 height 76
type textarea "N"
type textarea "Potresti inserire i volumi potenziali di queste faq?"
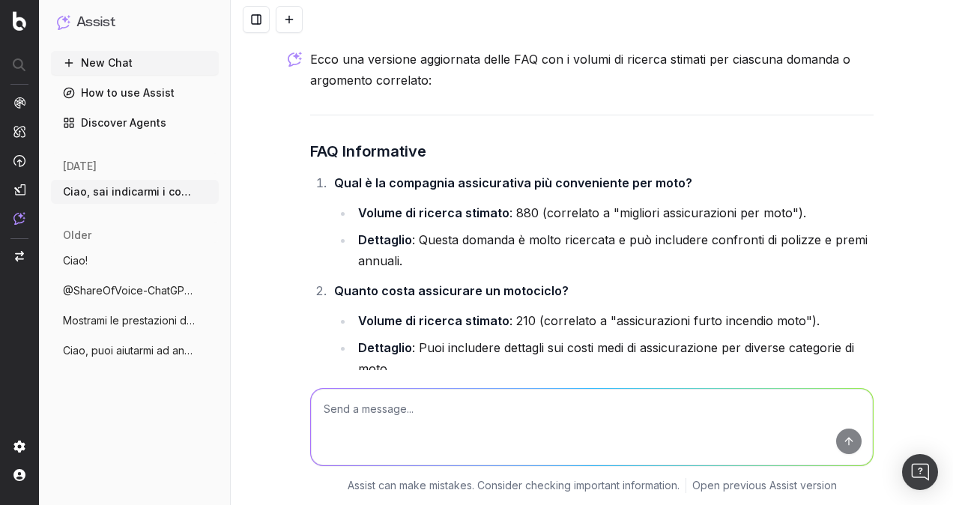
scroll to position [8154, 0]
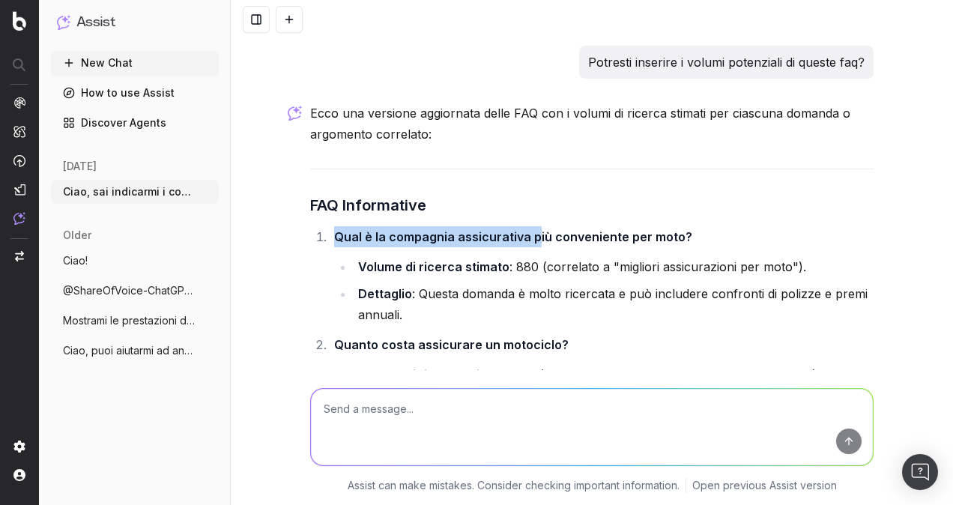
drag, startPoint x: 693, startPoint y: 180, endPoint x: 529, endPoint y: 183, distance: 164.1
click at [529, 226] on li "Qual è la compagnia assicurativa più conveniente per moto? Volume di ricerca st…" at bounding box center [602, 275] width 544 height 99
click at [523, 229] on strong "Qual è la compagnia assicurativa più conveniente per moto?" at bounding box center [513, 236] width 358 height 15
click at [334, 229] on strong "Qual è la compagnia assicurativa più conveniente per moto?" at bounding box center [513, 236] width 358 height 15
drag, startPoint x: 330, startPoint y: 184, endPoint x: 678, endPoint y: 182, distance: 348.3
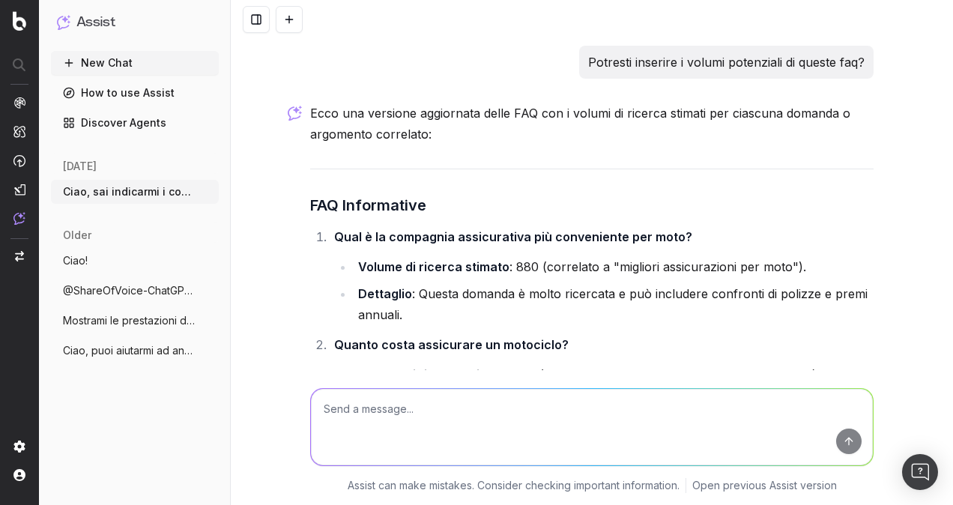
click at [678, 226] on li "Qual è la compagnia assicurativa più conveniente per moto? Volume di ricerca st…" at bounding box center [602, 275] width 544 height 99
click at [667, 229] on strong "Qual è la compagnia assicurativa più conveniente per moto?" at bounding box center [513, 236] width 358 height 15
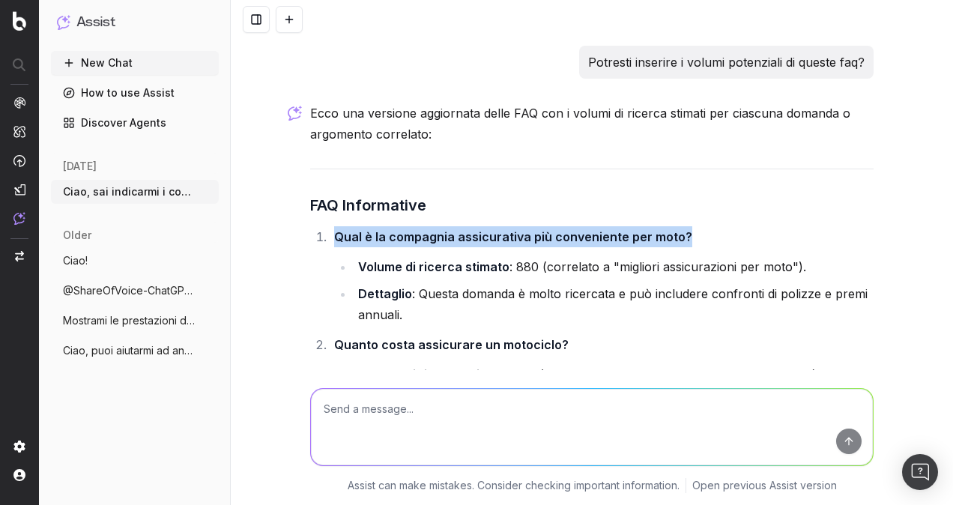
drag, startPoint x: 698, startPoint y: 181, endPoint x: 673, endPoint y: 183, distance: 25.5
click at [673, 226] on li "Qual è la compagnia assicurativa più conveniente per moto? Volume di ricerca st…" at bounding box center [602, 275] width 544 height 99
copy strong "Qual è la compagnia assicurativa più conveniente per moto?"
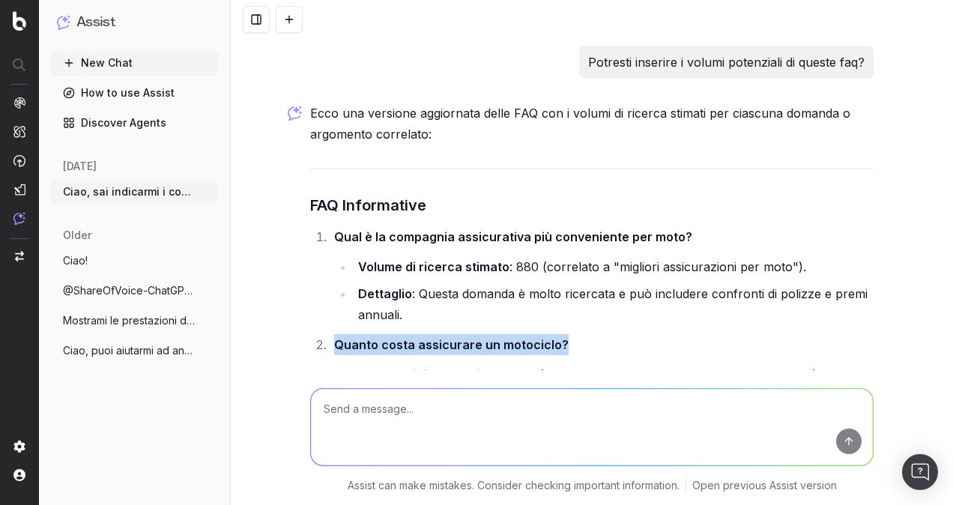
click at [551, 334] on li "Quanto costa assicurare un motociclo? Volume di ricerca stimato : 210 (correlat…" at bounding box center [602, 383] width 544 height 99
copy strong "Quanto costa assicurare un motociclo?"
click at [539, 337] on strong "Quanto costa assicurare un motociclo?" at bounding box center [451, 344] width 234 height 15
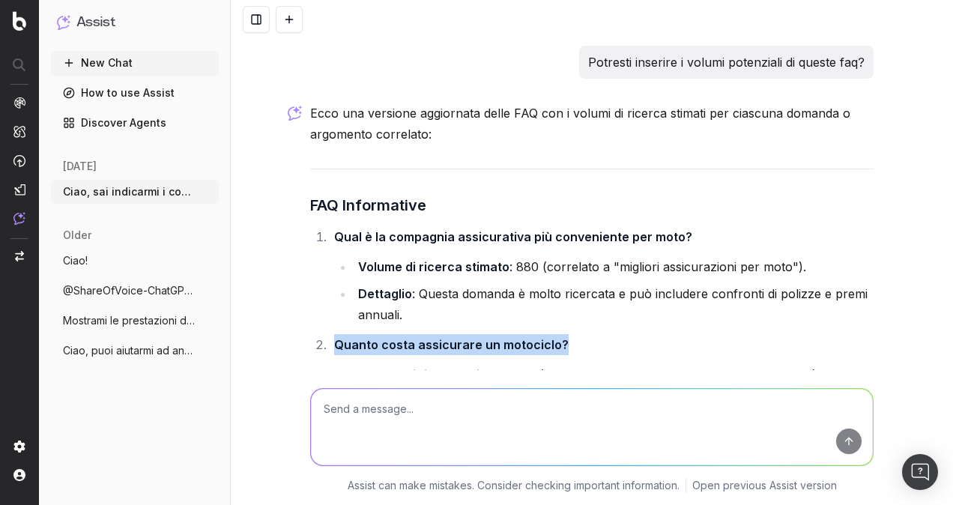
click at [485, 283] on li "Dettaglio : Questa domanda è molto ricercata e può includere confronti di poliz…" at bounding box center [614, 304] width 520 height 42
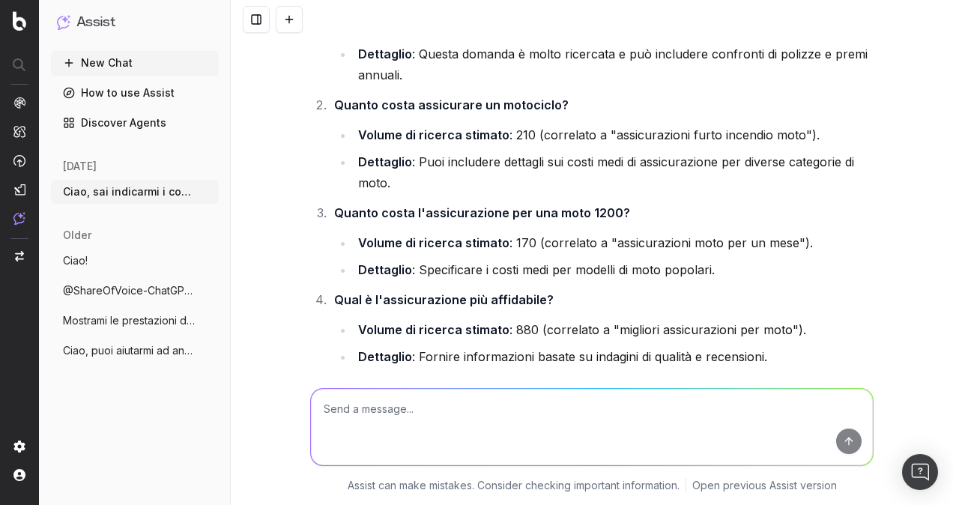
scroll to position [8454, 0]
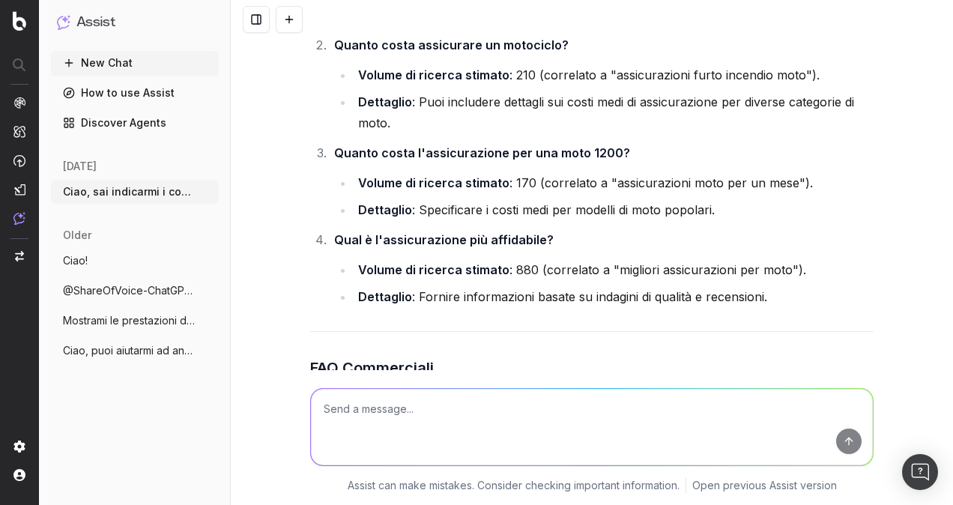
click at [566, 145] on strong "Quanto costa l'assicurazione per una moto 1200?" at bounding box center [482, 152] width 296 height 15
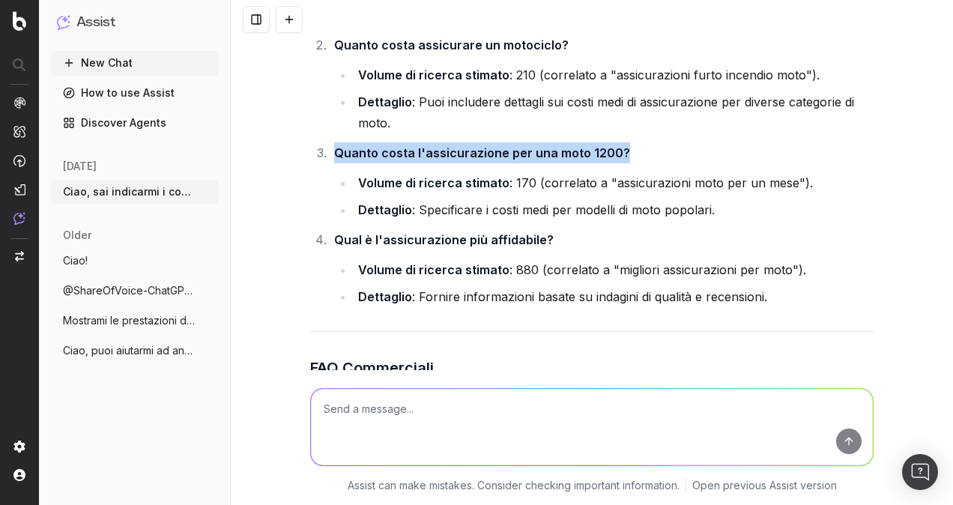
click at [566, 145] on strong "Quanto costa l'assicurazione per una moto 1200?" at bounding box center [482, 152] width 296 height 15
copy strong "Quanto costa l'assicurazione per una moto 1200?"
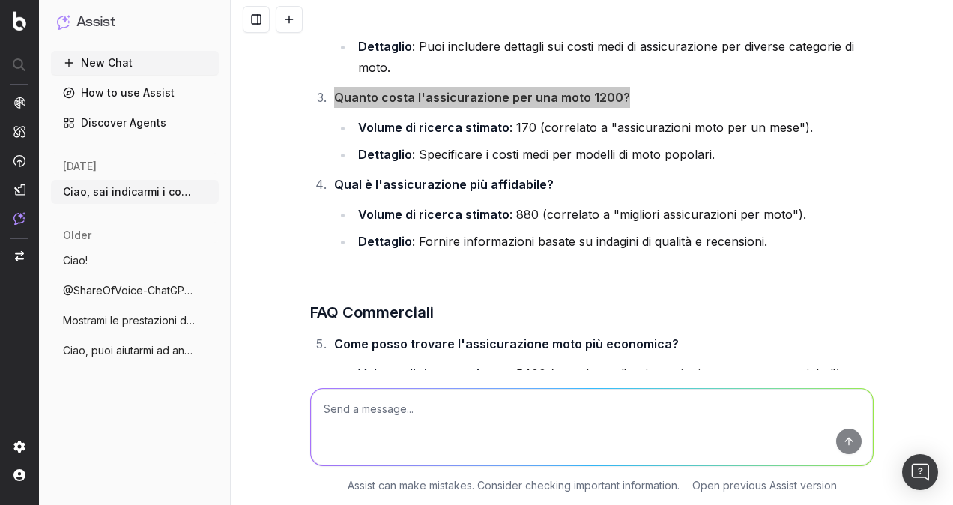
scroll to position [8529, 0]
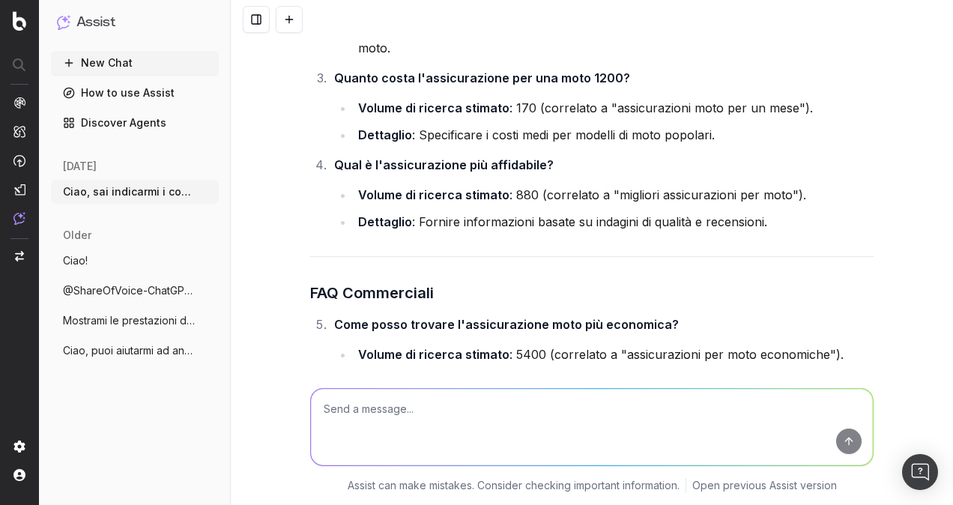
click at [484, 157] on strong "Qual è l'assicurazione più affidabile?" at bounding box center [443, 164] width 219 height 15
copy strong "Qual è l'assicurazione più affidabile?"
click at [492, 157] on strong "Qual è l'assicurazione più affidabile?" at bounding box center [443, 164] width 219 height 15
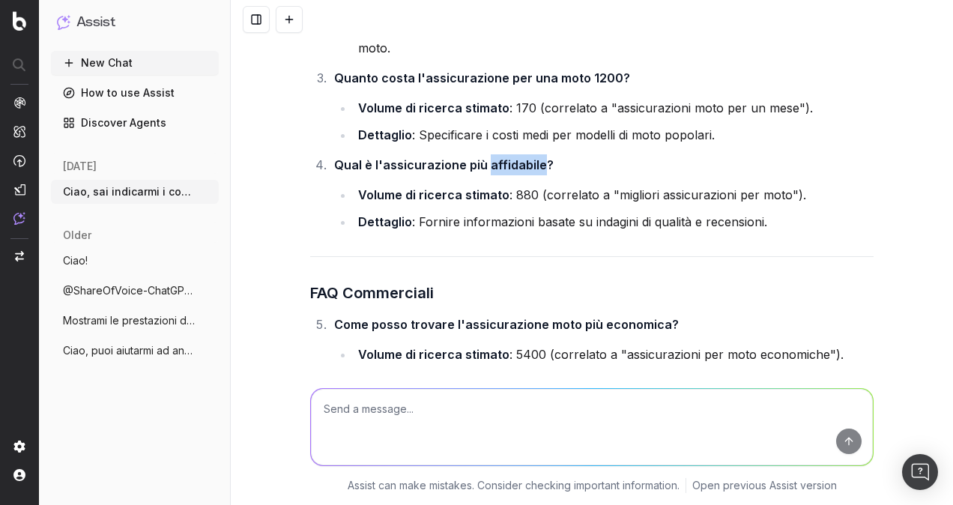
click at [492, 157] on strong "Qual è l'assicurazione più affidabile?" at bounding box center [443, 164] width 219 height 15
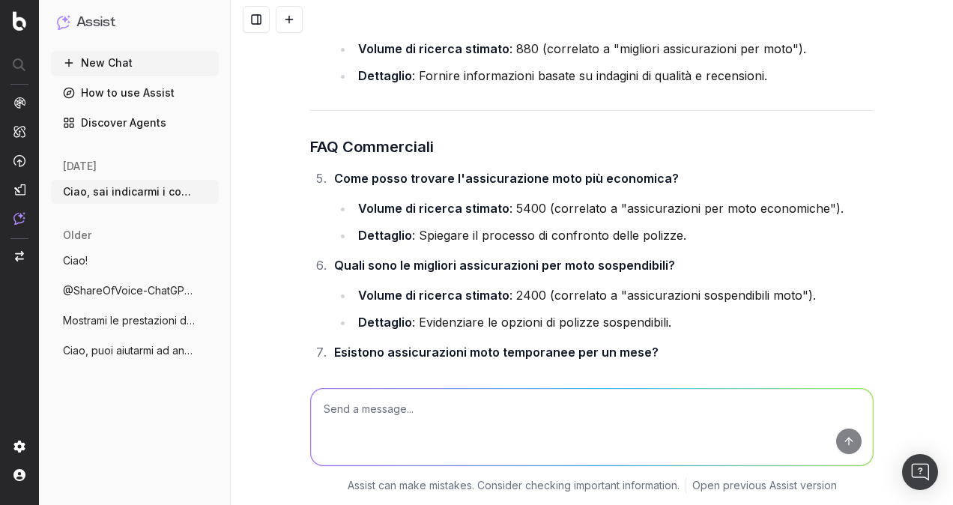
scroll to position [8679, 0]
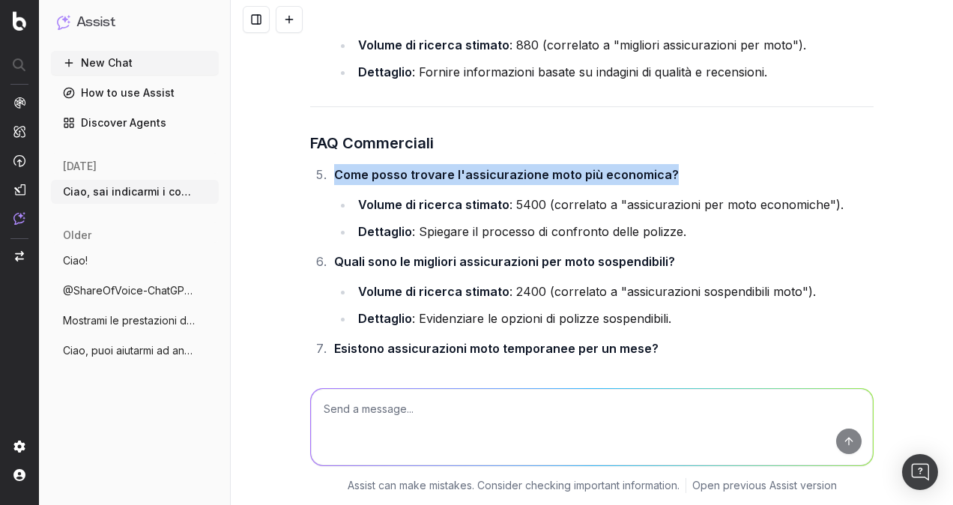
drag, startPoint x: 674, startPoint y: 119, endPoint x: 662, endPoint y: 122, distance: 12.4
click at [662, 164] on li "Come posso trovare l'assicurazione moto più economica? Volume di ricerca stimat…" at bounding box center [602, 203] width 544 height 78
copy strong "Come posso trovare l'assicurazione moto più economica?"
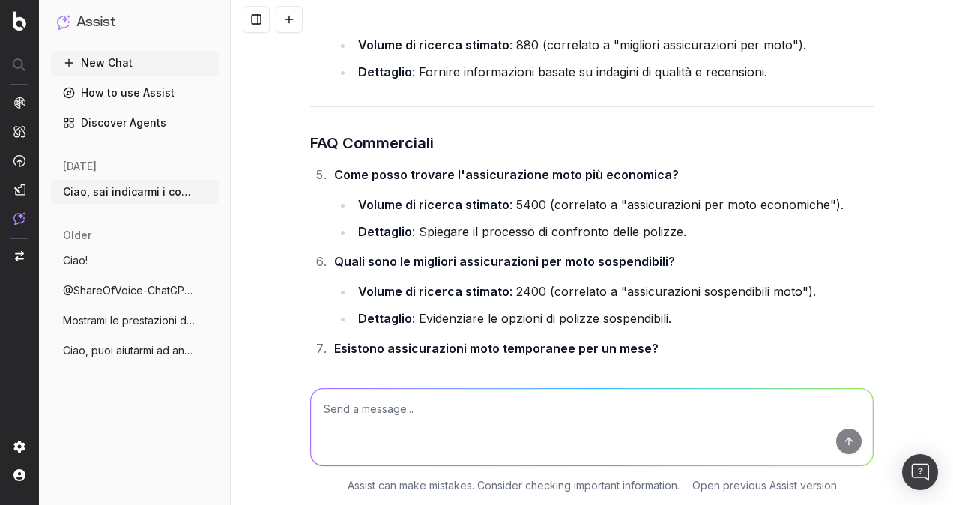
drag, startPoint x: 676, startPoint y: 210, endPoint x: 671, endPoint y: 204, distance: 8.0
click at [671, 251] on li "Quali sono le migliori assicurazioni per moto sospendibili? Volume di ricerca s…" at bounding box center [602, 290] width 544 height 78
click at [660, 254] on strong "Quali sono le migliori assicurazioni per moto sospendibili?" at bounding box center [504, 261] width 341 height 15
click at [643, 254] on strong "Quali sono le migliori assicurazioni per moto sospendibili?" at bounding box center [504, 261] width 341 height 15
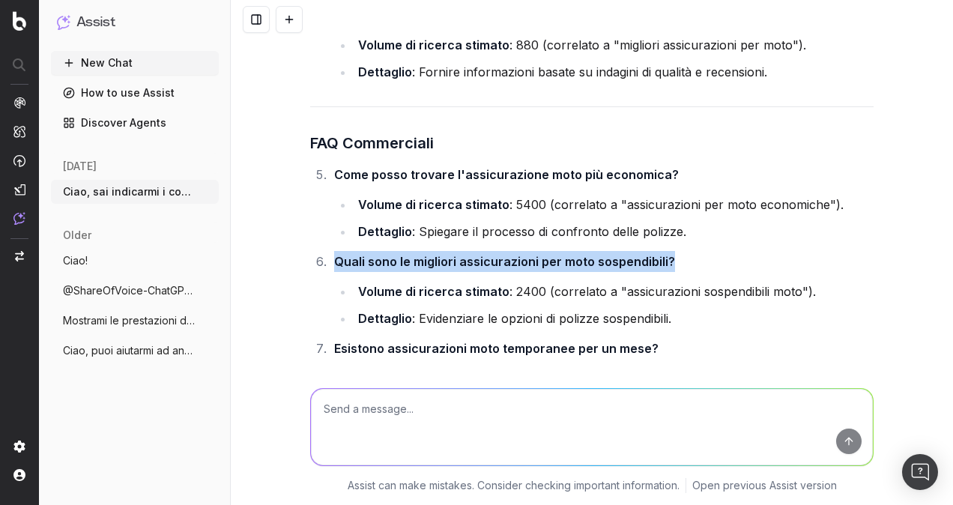
click at [643, 254] on strong "Quali sono le migliori assicurazioni per moto sospendibili?" at bounding box center [504, 261] width 341 height 15
copy strong "Quali sono le migliori assicurazioni per moto sospendibili?"
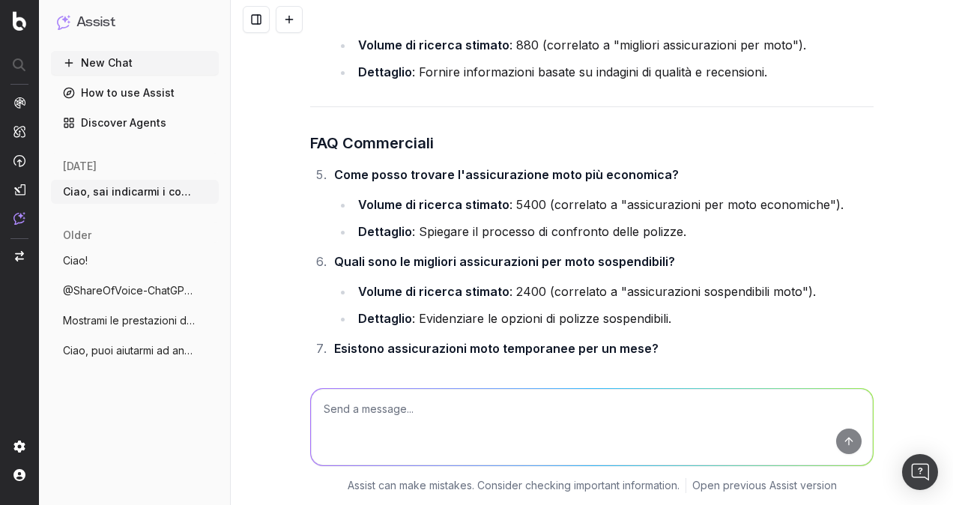
click at [631, 251] on li "Quali sono le migliori assicurazioni per moto sospendibili? Volume di ricerca s…" at bounding box center [602, 290] width 544 height 78
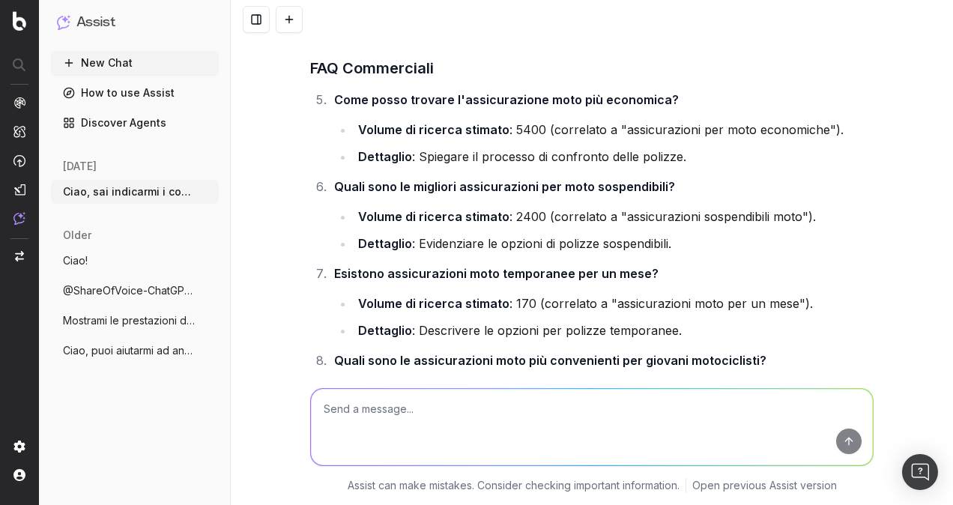
click at [626, 266] on strong "Esistono assicurazioni moto temporanee per un mese?" at bounding box center [496, 273] width 324 height 15
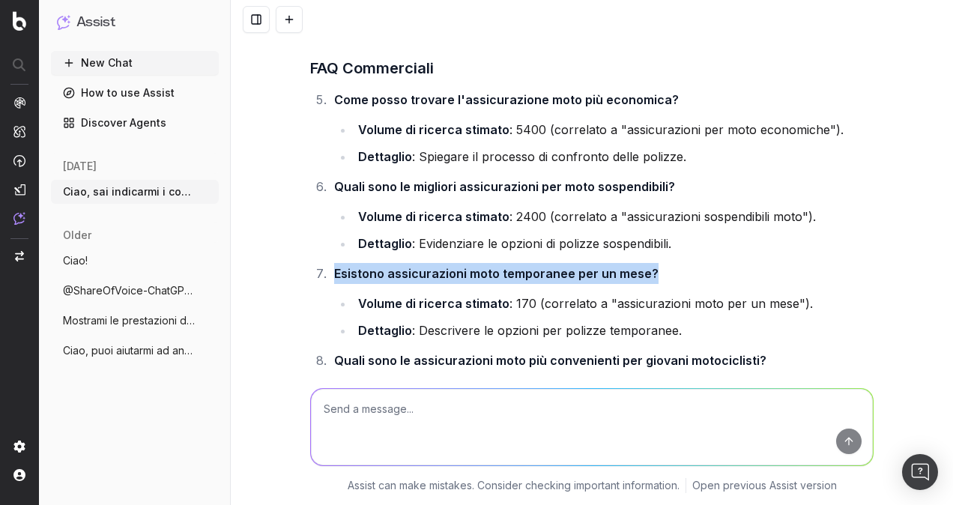
click at [626, 266] on strong "Esistono assicurazioni moto temporanee per un mese?" at bounding box center [496, 273] width 324 height 15
copy strong "Esistono assicurazioni moto temporanee per un mese?"
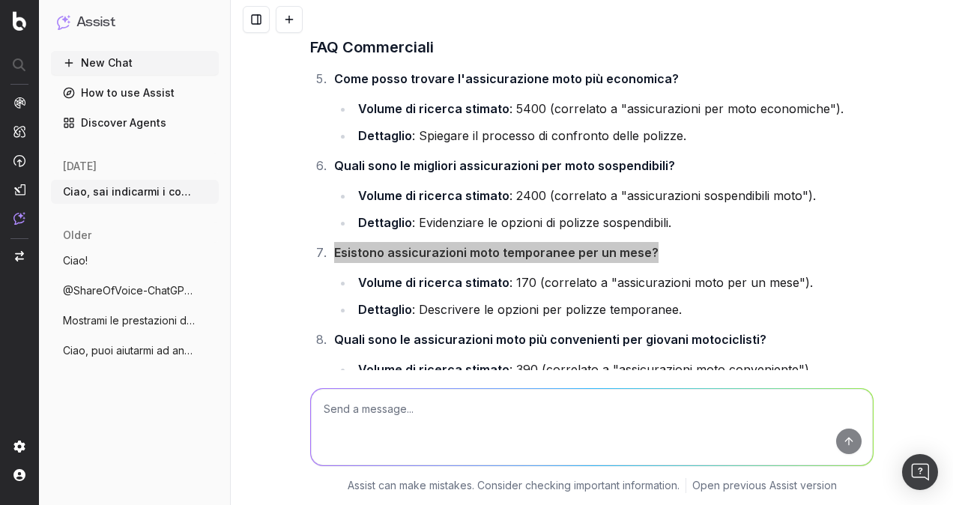
scroll to position [8829, 0]
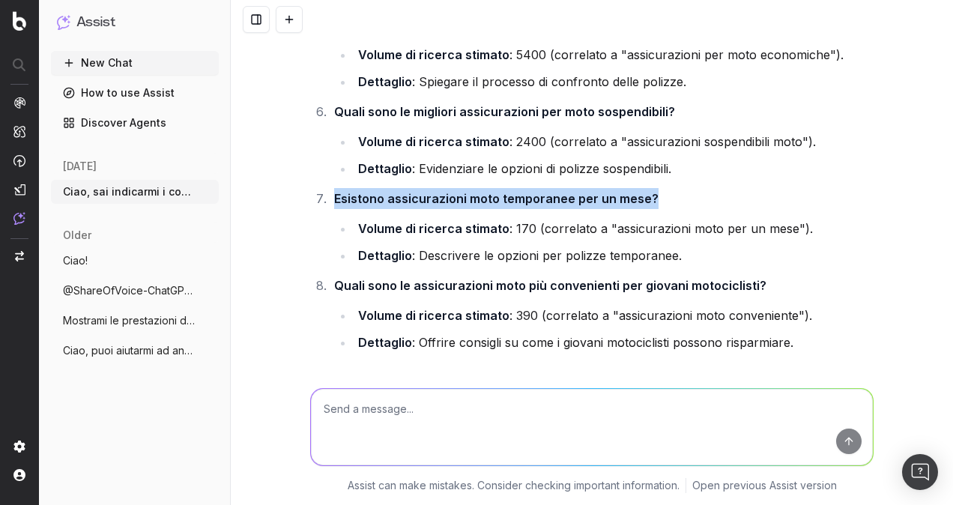
click at [735, 278] on strong "Quali sono le assicurazioni moto più convenienti per giovani motociclisti?" at bounding box center [550, 285] width 432 height 15
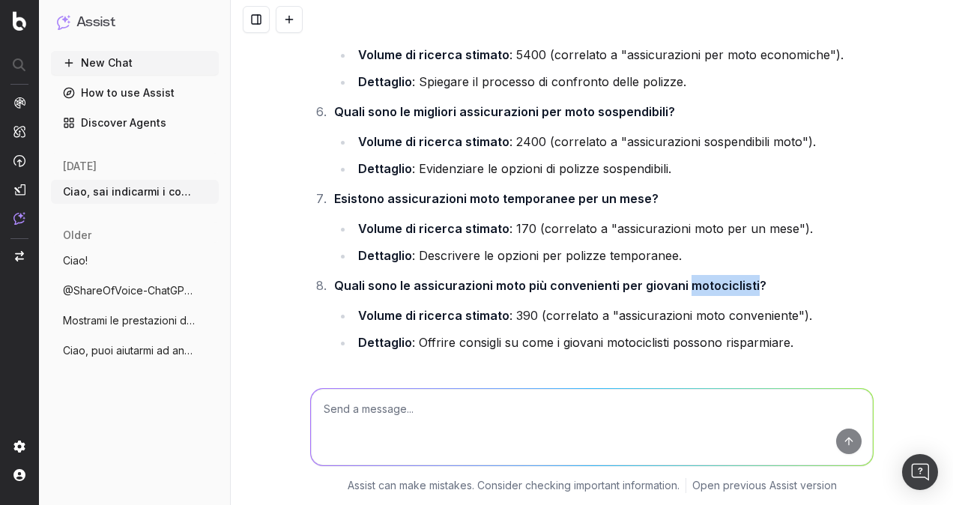
click at [735, 278] on strong "Quali sono le assicurazioni moto più convenienti per giovani motociclisti?" at bounding box center [550, 285] width 432 height 15
click at [736, 278] on strong "Quali sono le assicurazioni moto più convenienti per giovani motociclisti?" at bounding box center [550, 285] width 432 height 15
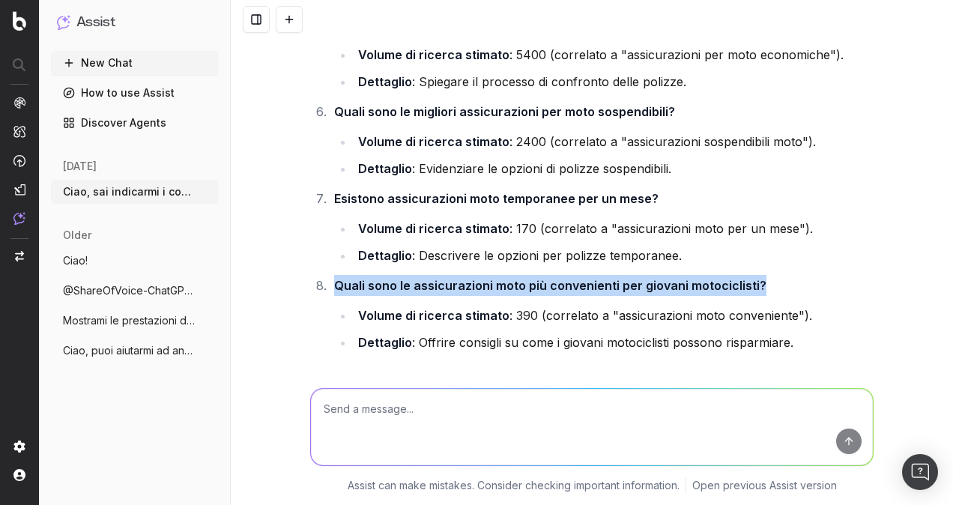
click at [736, 278] on strong "Quali sono le assicurazioni moto più convenienti per giovani motociclisti?" at bounding box center [550, 285] width 432 height 15
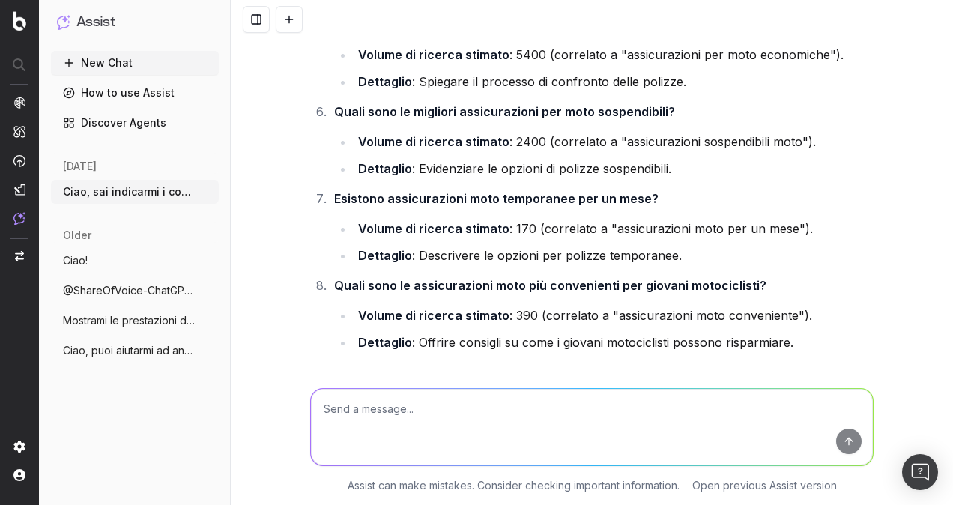
click at [583, 332] on li "Dettaglio : Offrire consigli su come i giovani motociclisti possono risparmiare." at bounding box center [614, 342] width 520 height 21
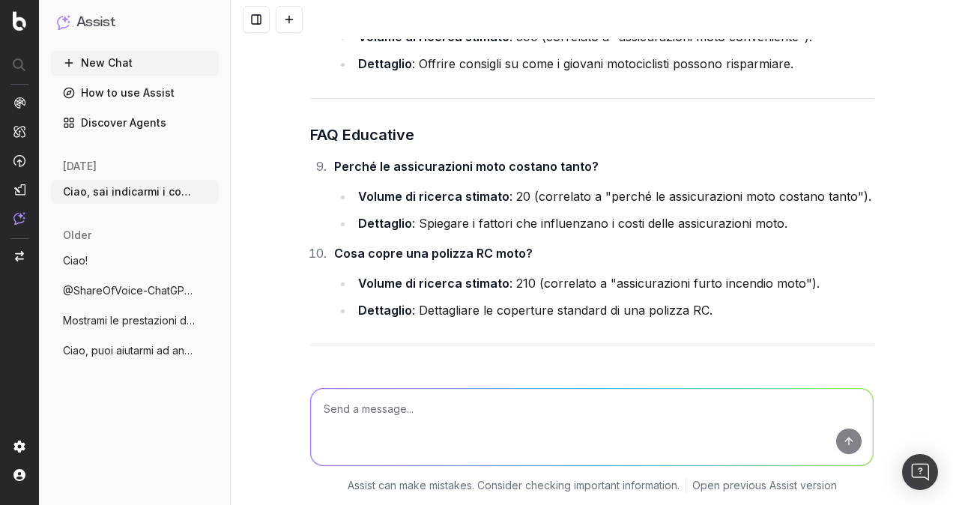
scroll to position [9128, 0]
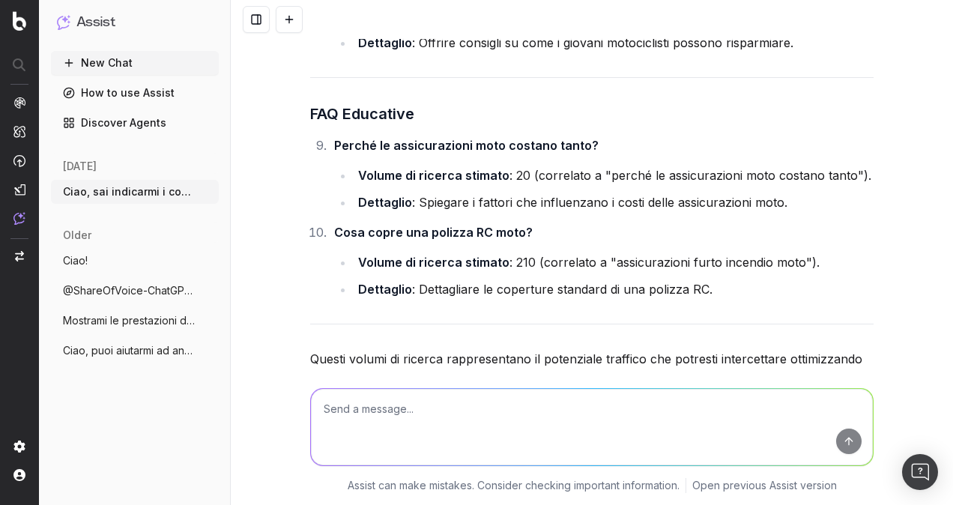
click at [551, 138] on strong "Perché le assicurazioni moto costano tanto?" at bounding box center [466, 145] width 264 height 15
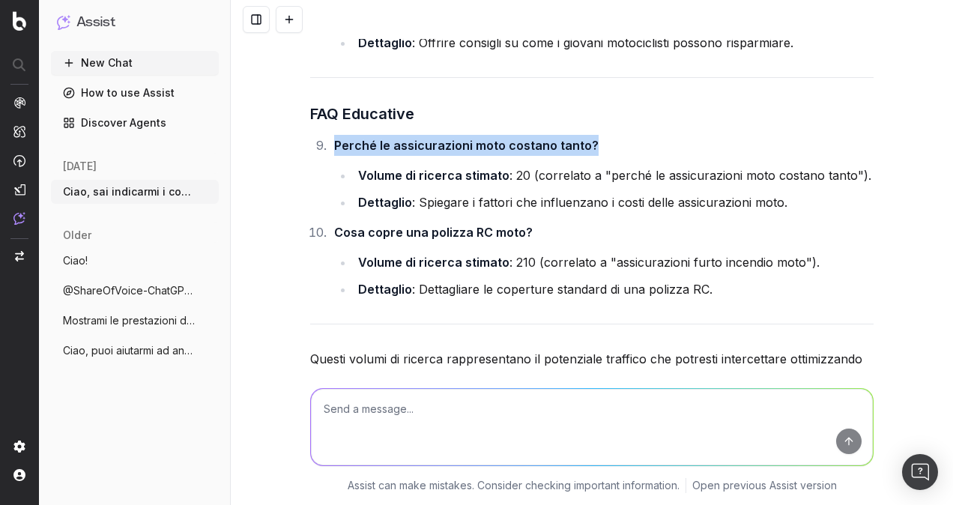
click at [551, 138] on strong "Perché le assicurazioni moto costano tanto?" at bounding box center [466, 145] width 264 height 15
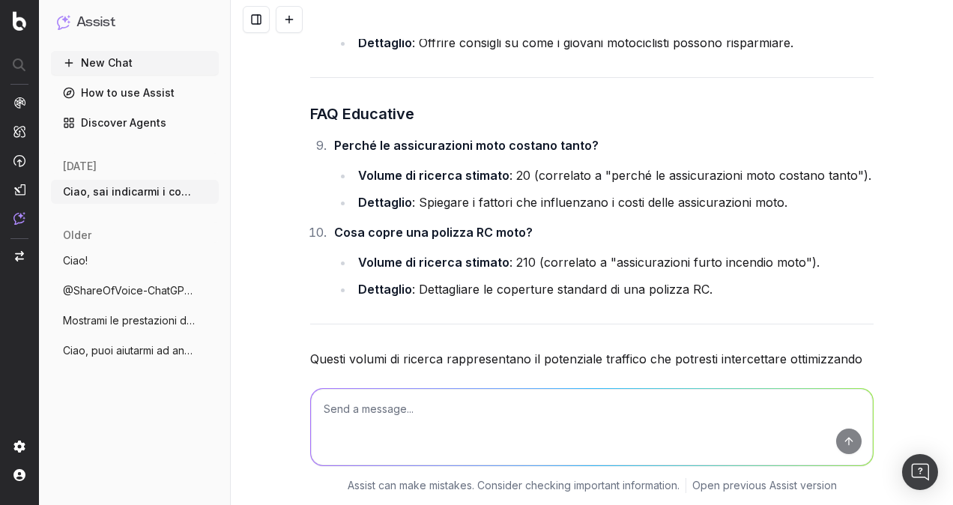
drag, startPoint x: 551, startPoint y: 94, endPoint x: 533, endPoint y: 178, distance: 85.8
click at [533, 222] on li "Cosa copre una polizza RC moto? Volume di ricerca stimato : 210 (correlato a "a…" at bounding box center [602, 261] width 544 height 78
click at [506, 225] on strong "Cosa copre una polizza RC moto?" at bounding box center [433, 232] width 199 height 15
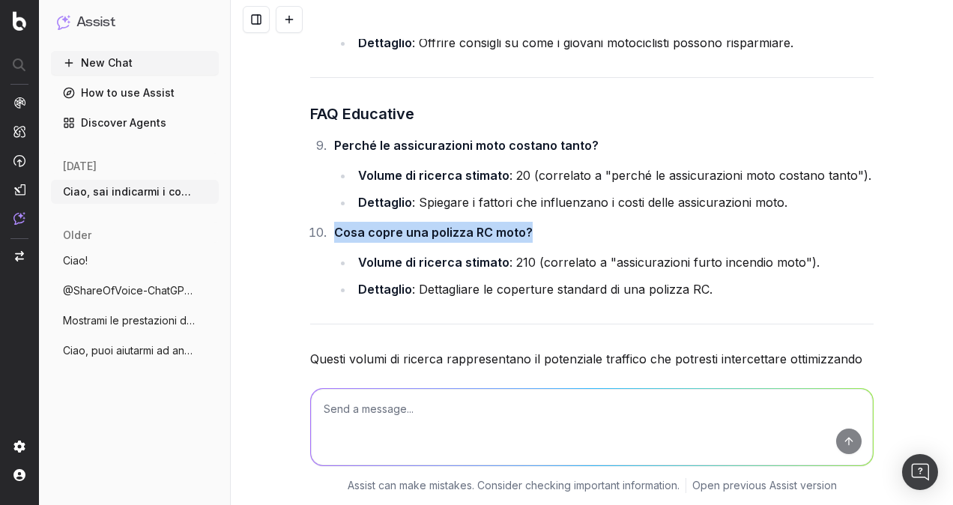
click at [505, 225] on strong "Cosa copre una polizza RC moto?" at bounding box center [433, 232] width 199 height 15
click at [532, 252] on li "Volume di ricerca stimato : 210 (correlato a "assicurazioni furto incendio moto…" at bounding box center [614, 262] width 520 height 21
click at [514, 225] on strong "Cosa copre una polizza RC moto?" at bounding box center [433, 232] width 199 height 15
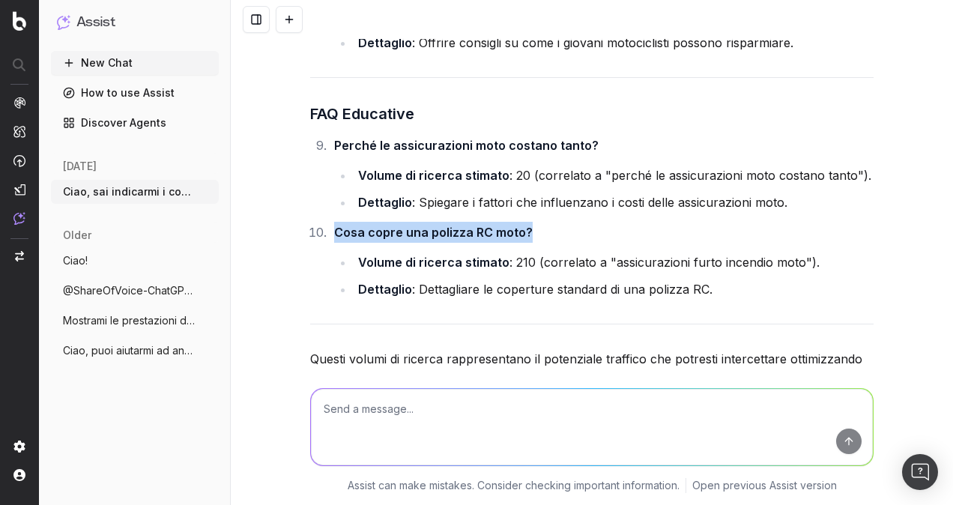
click at [512, 225] on strong "Cosa copre una polizza RC moto?" at bounding box center [433, 232] width 199 height 15
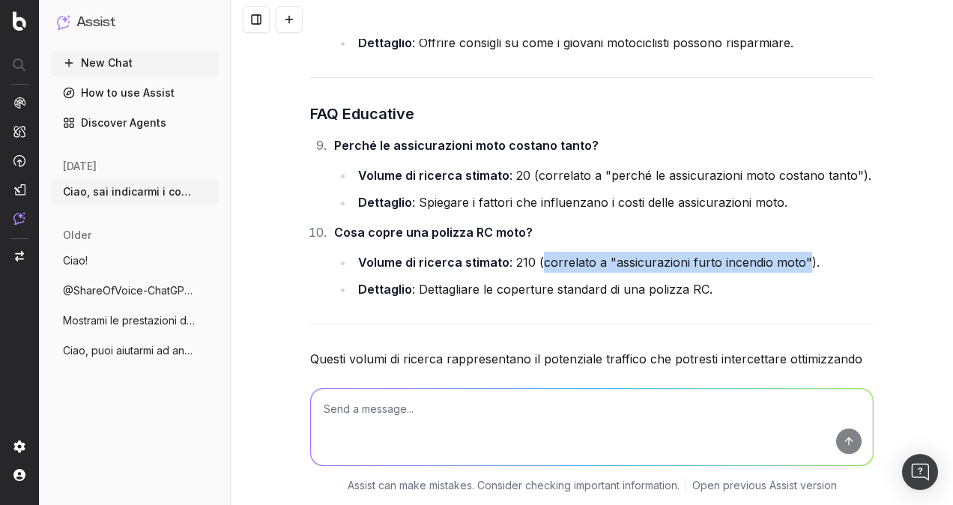
drag, startPoint x: 534, startPoint y: 207, endPoint x: 794, endPoint y: 207, distance: 259.9
click at [794, 252] on li "Volume di ricerca stimato : 210 (correlato a "assicurazioni furto incendio moto…" at bounding box center [614, 262] width 520 height 21
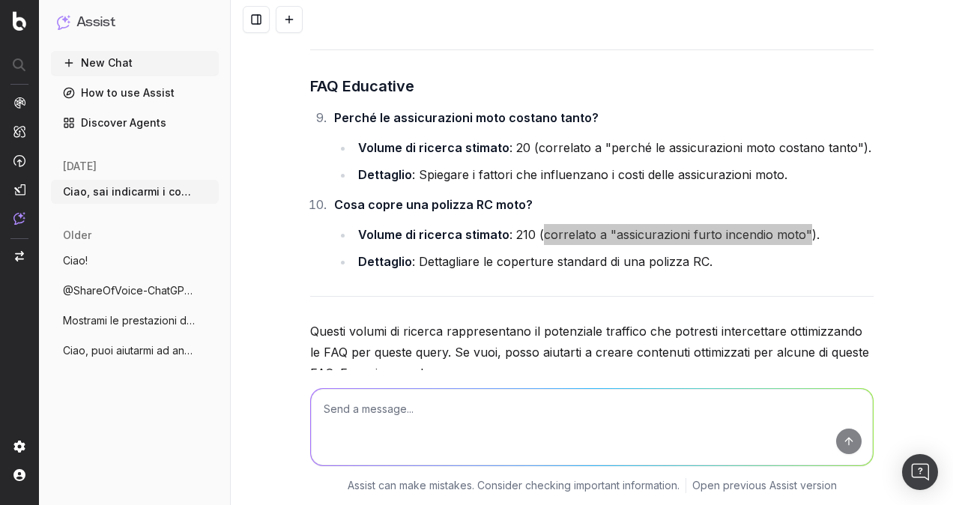
scroll to position [9181, 0]
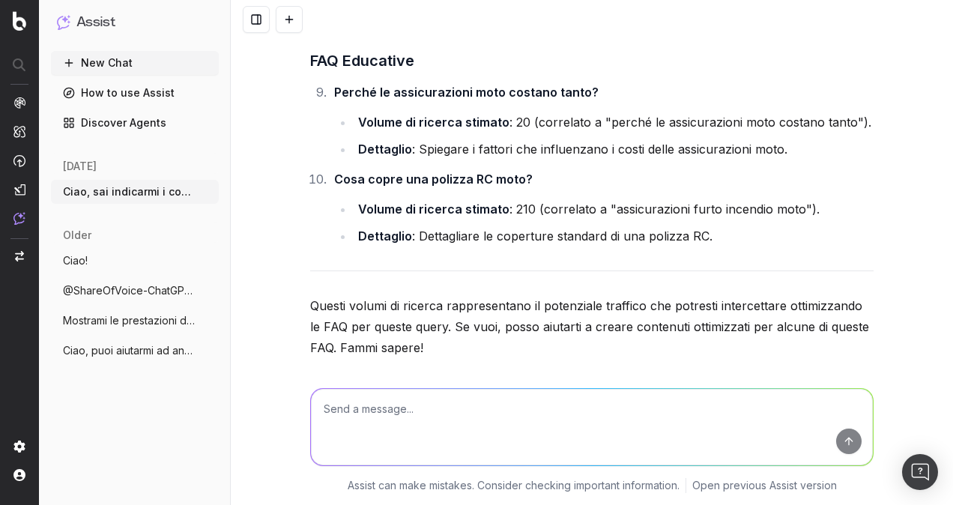
click at [502, 199] on li "Volume di ricerca stimato : 210 (correlato a "assicurazioni furto incendio moto…" at bounding box center [614, 209] width 520 height 21
click at [500, 199] on li "Volume di ricerca stimato : 210 (correlato a "assicurazioni furto incendio moto…" at bounding box center [614, 209] width 520 height 21
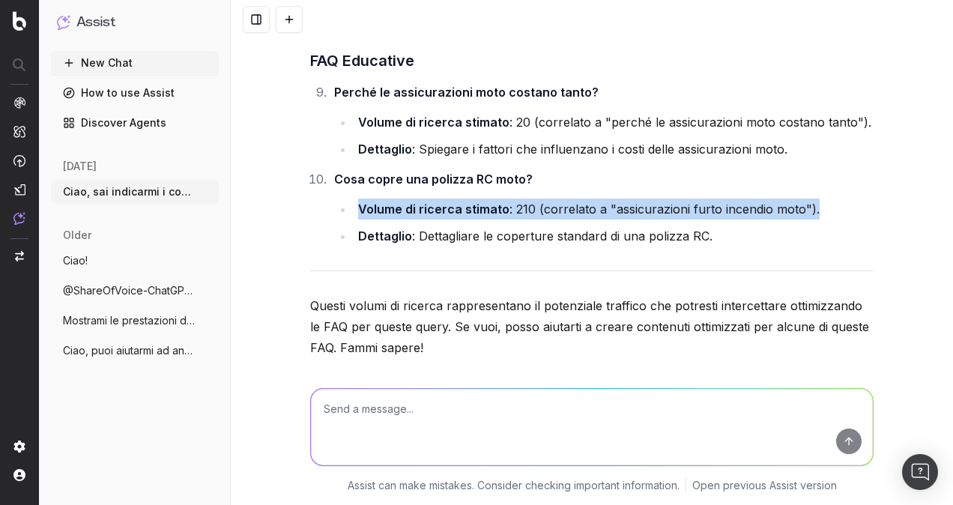
click at [500, 199] on li "Volume di ricerca stimato : 210 (correlato a "assicurazioni furto incendio moto…" at bounding box center [614, 209] width 520 height 21
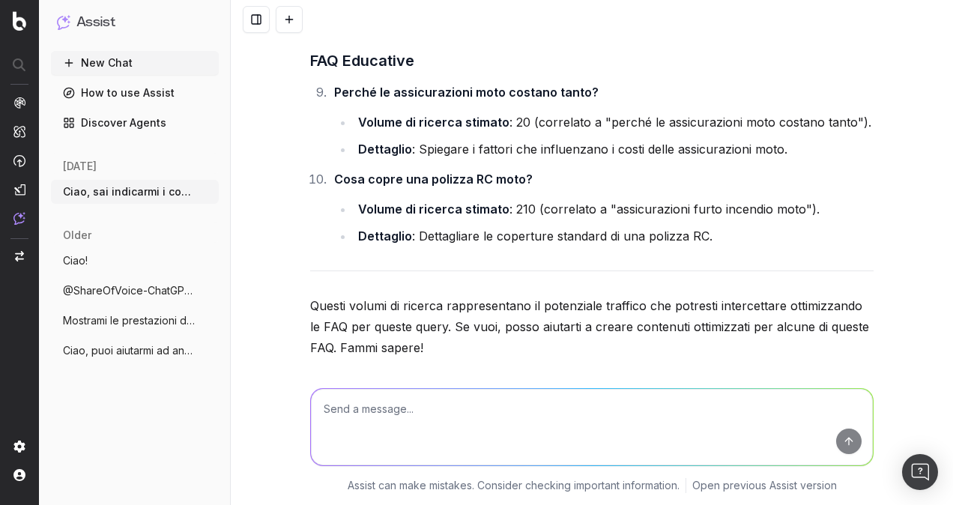
drag, startPoint x: 500, startPoint y: 150, endPoint x: 532, endPoint y: 186, distance: 47.8
click at [532, 225] on li "Dettaglio : Dettagliare le coperture standard di una polizza RC." at bounding box center [614, 235] width 520 height 21
